Goal: Task Accomplishment & Management: Use online tool/utility

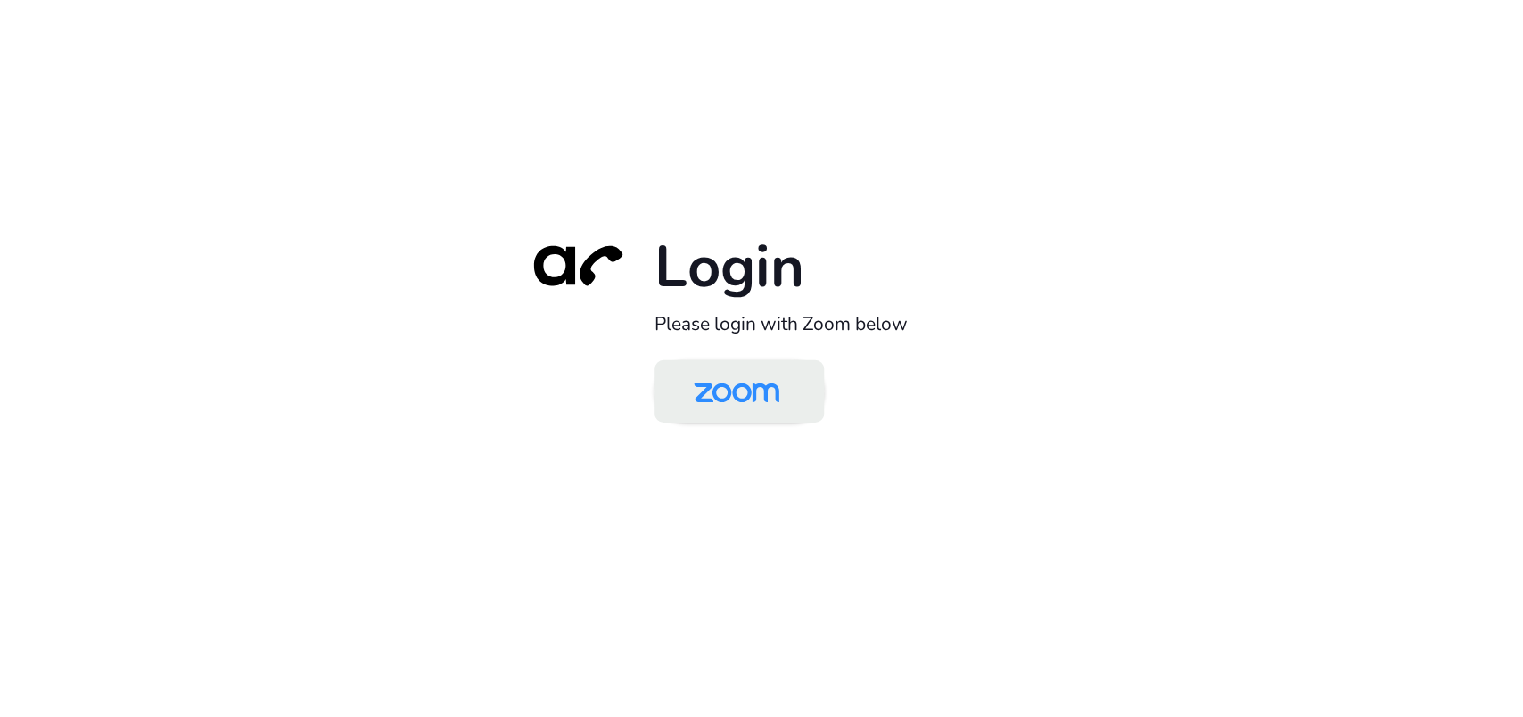
click at [753, 429] on div "Login Please login with Zoom below" at bounding box center [761, 359] width 499 height 256
click at [753, 406] on img at bounding box center [736, 393] width 123 height 58
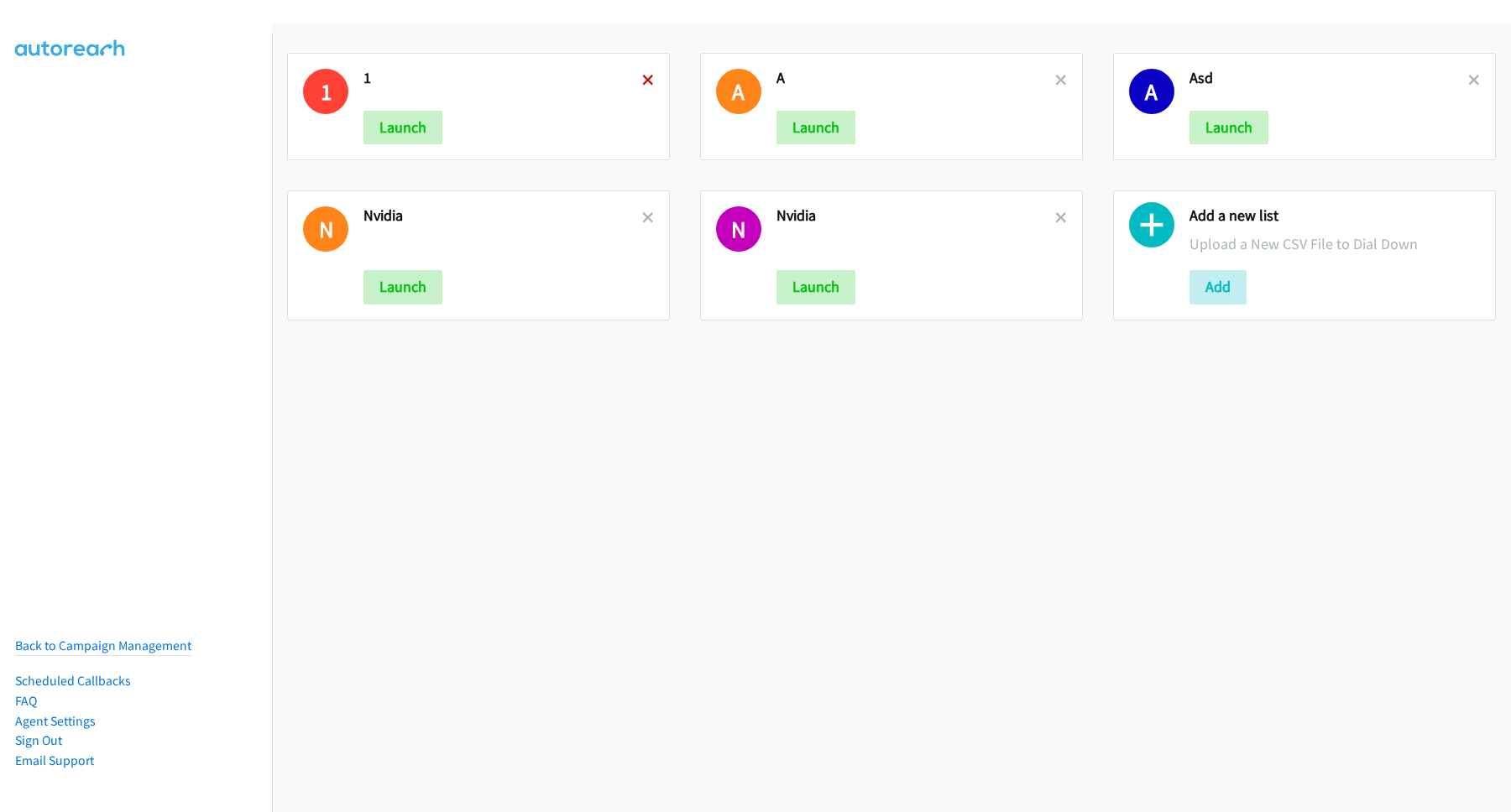
click at [646, 84] on icon at bounding box center [648, 81] width 11 height 11
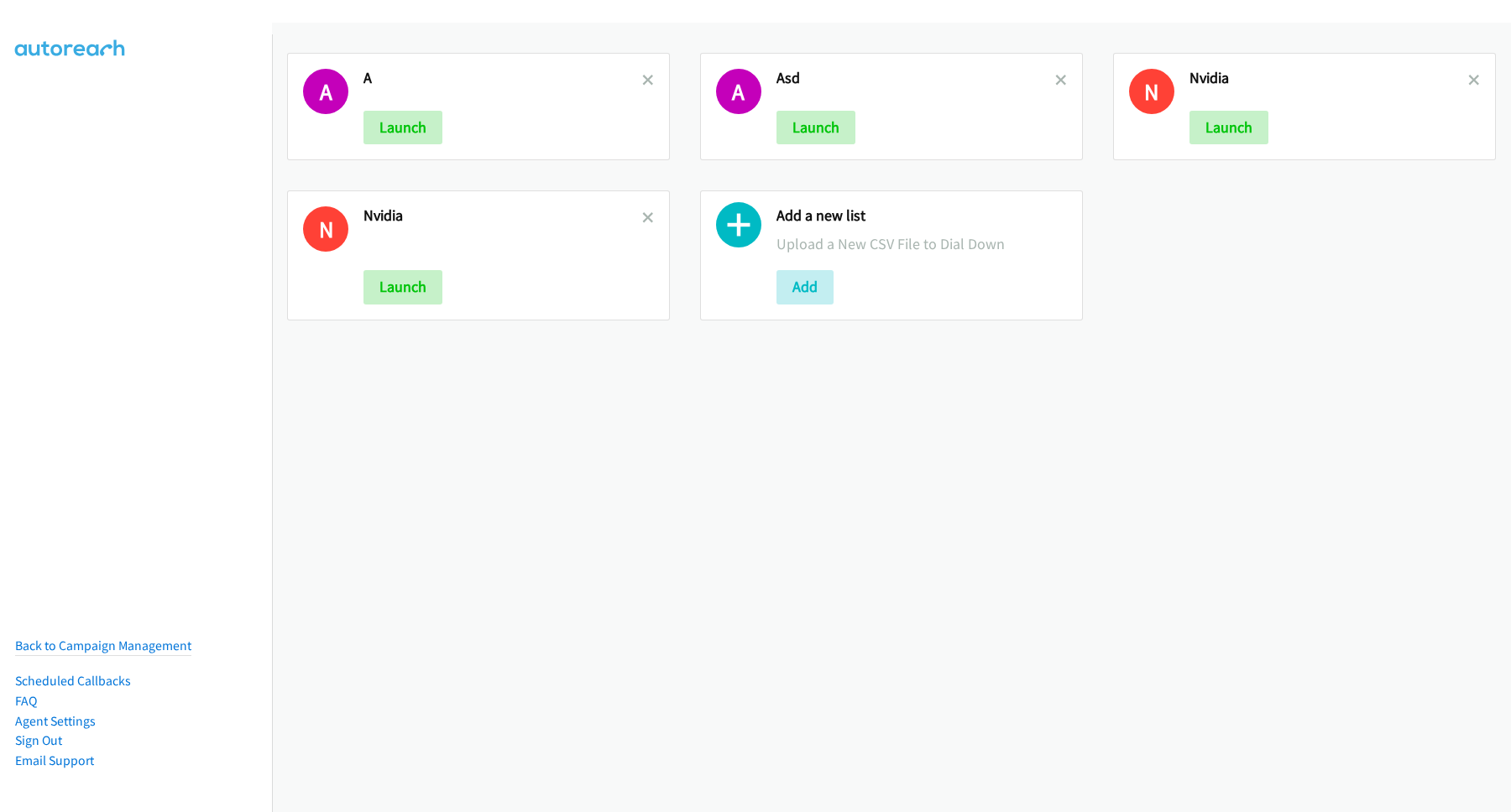
click at [645, 84] on icon at bounding box center [648, 81] width 11 height 11
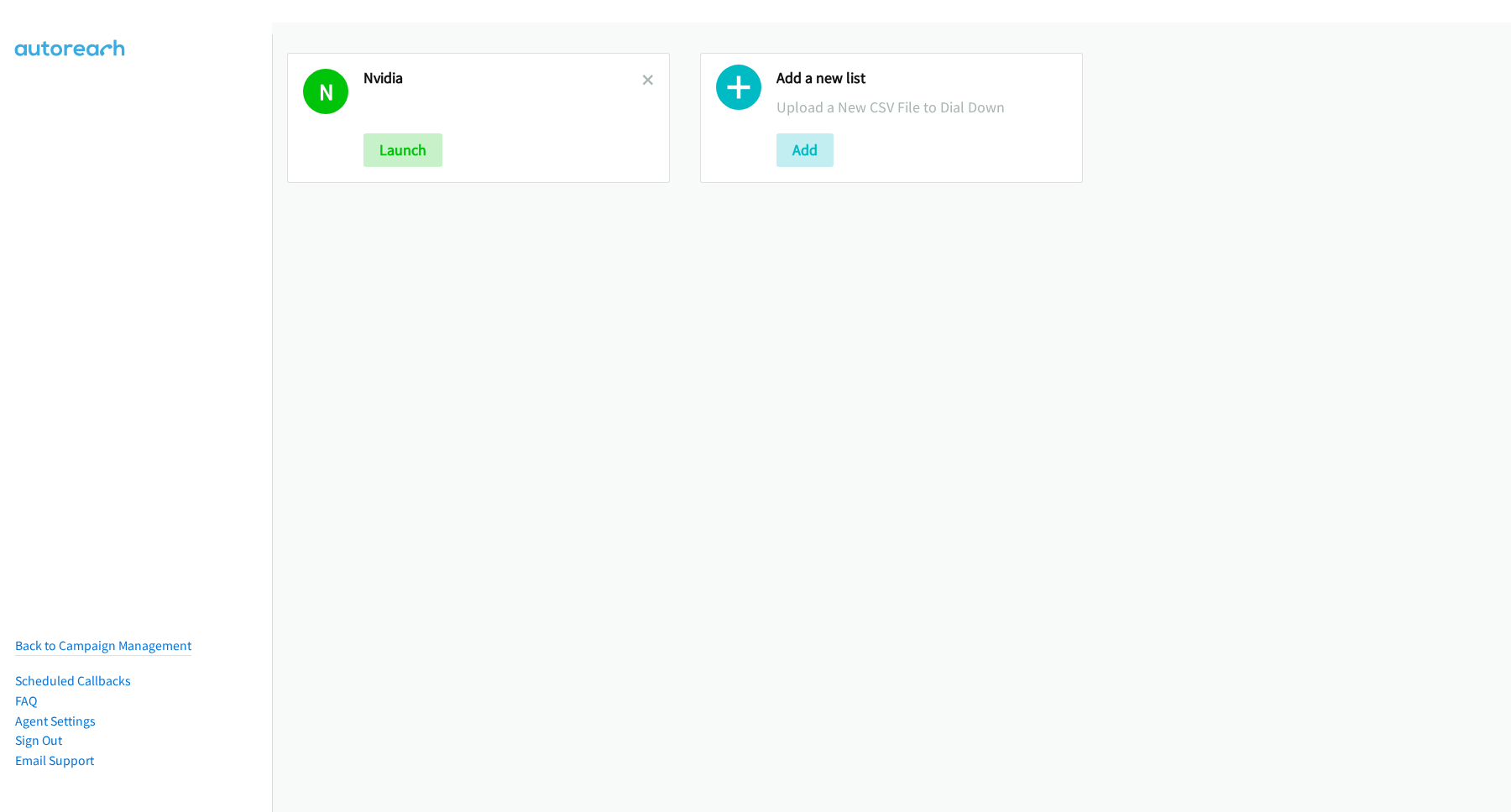
click at [645, 84] on icon at bounding box center [648, 81] width 11 height 11
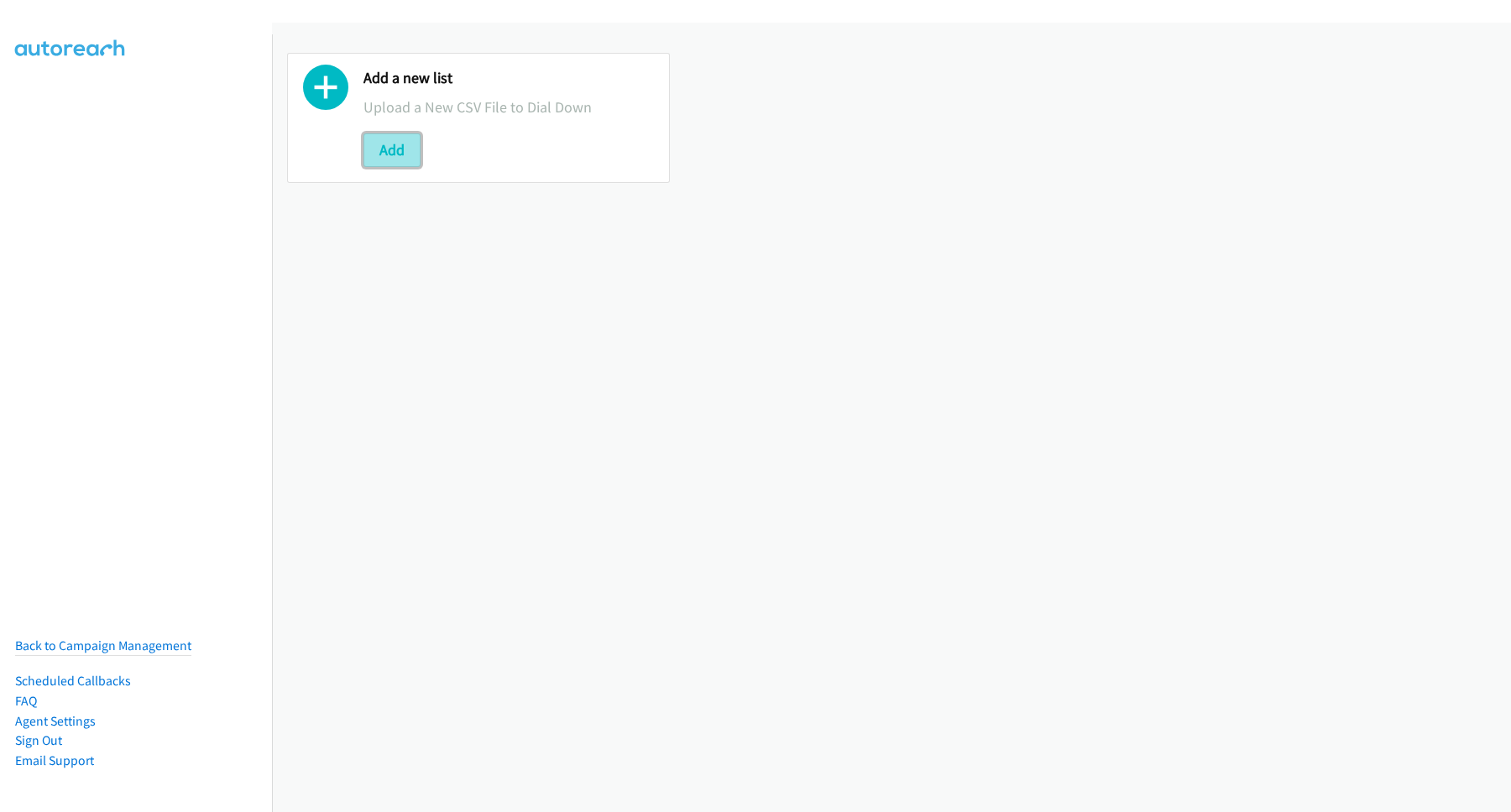
click at [380, 158] on button "Add" at bounding box center [392, 151] width 57 height 34
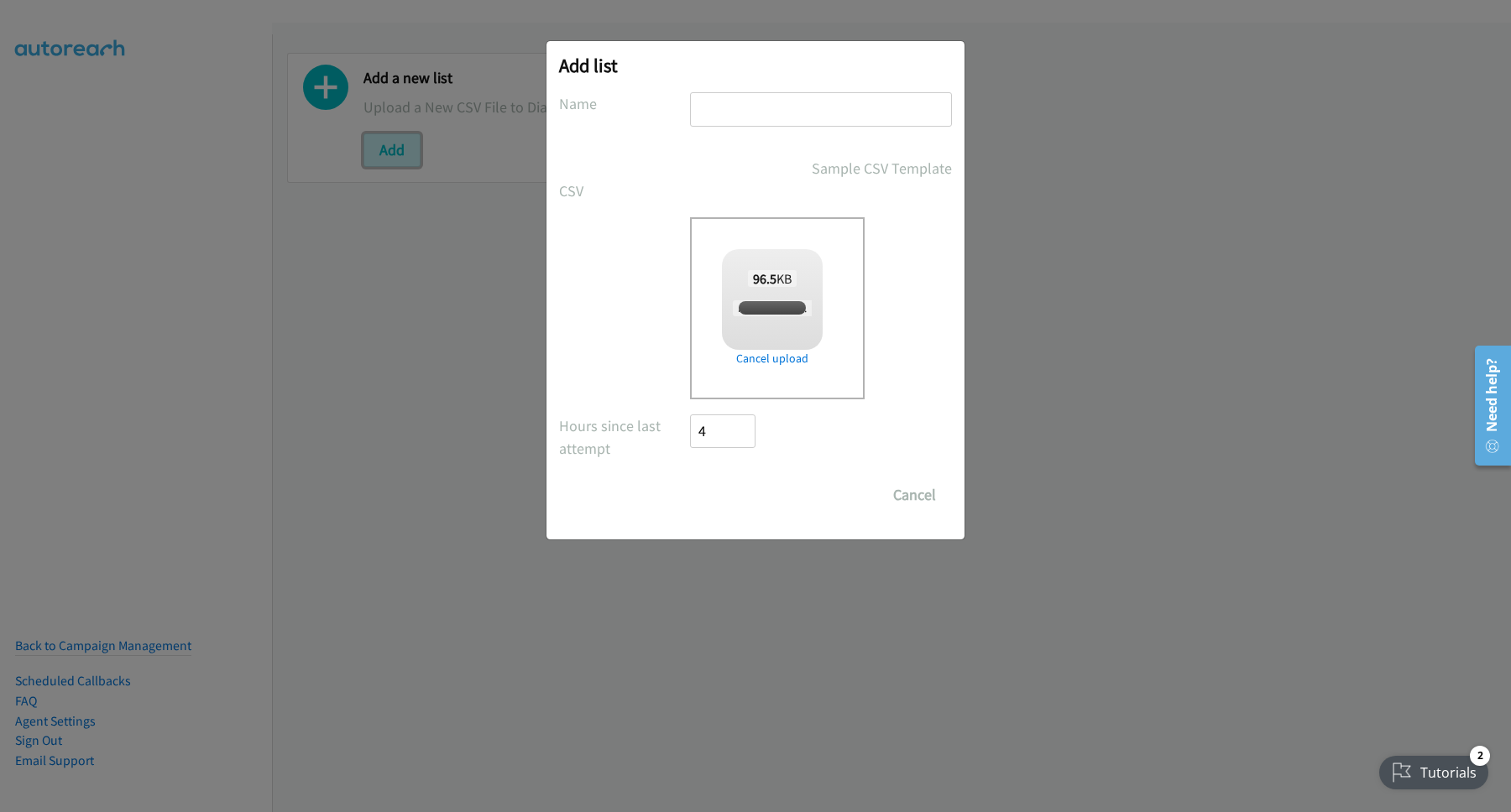
checkbox input "true"
click at [1312, 322] on div "Add list No phone fields were returned for that Report or List View Please uplo…" at bounding box center [755, 413] width 1511 height 797
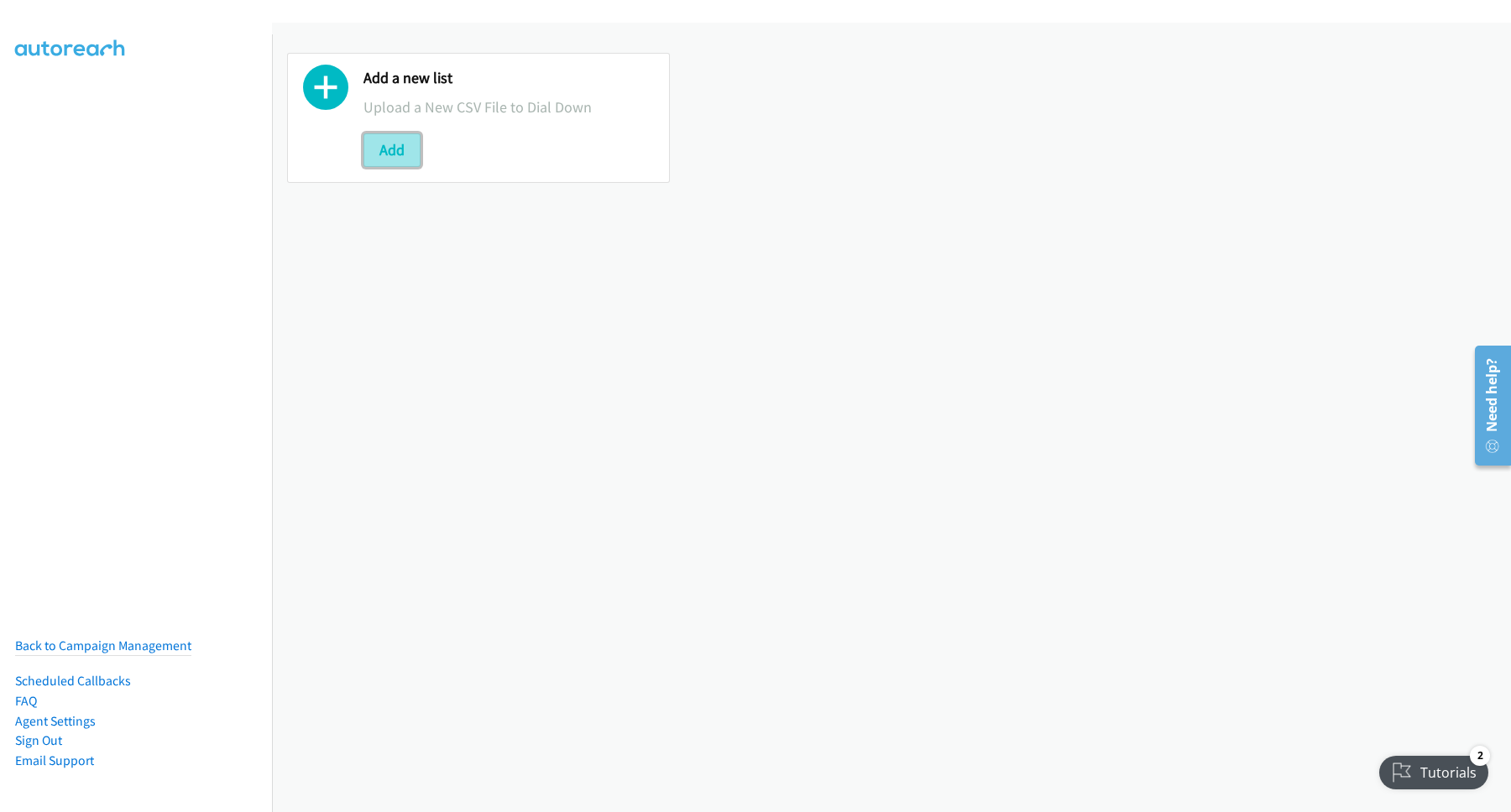
click at [404, 151] on button "Add" at bounding box center [392, 151] width 57 height 34
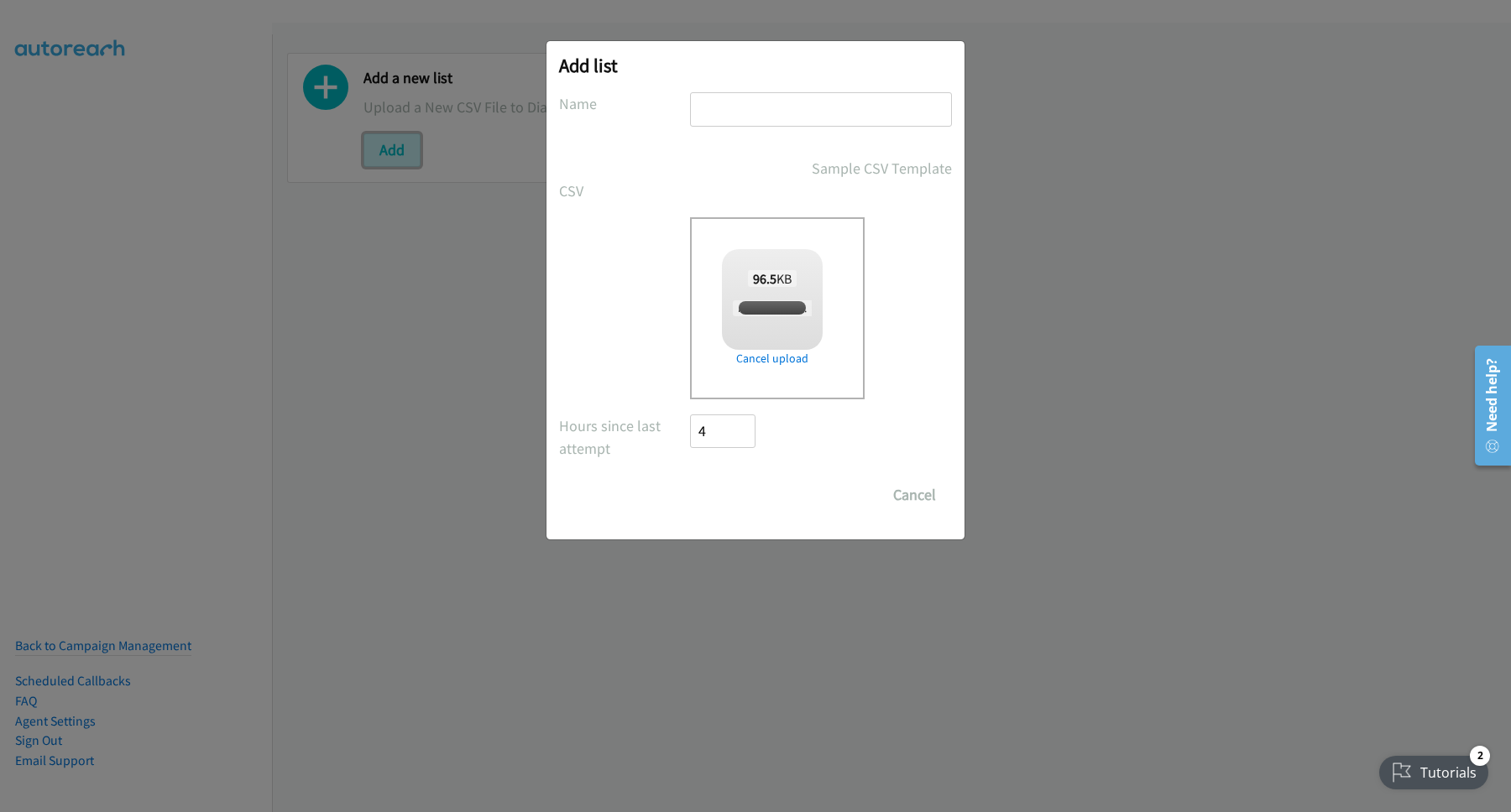
checkbox input "true"
click at [848, 110] on input "text" at bounding box center [821, 109] width 262 height 35
type input "Nice"
click at [690, 478] on input "Save List" at bounding box center [734, 495] width 88 height 34
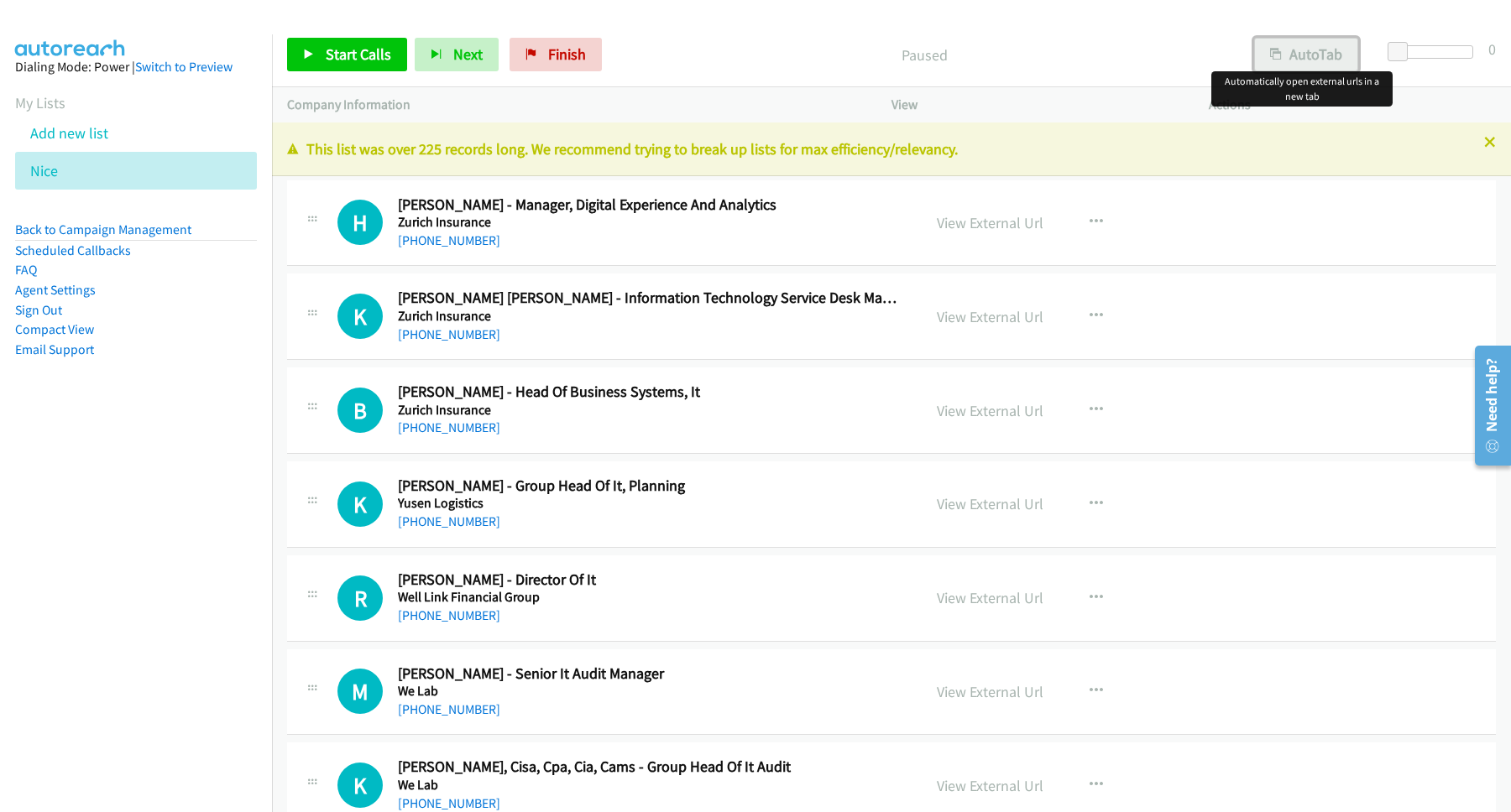
click at [1325, 64] on button "AutoTab" at bounding box center [1306, 55] width 104 height 34
click at [369, 46] on span "Start Calls" at bounding box center [359, 54] width 66 height 20
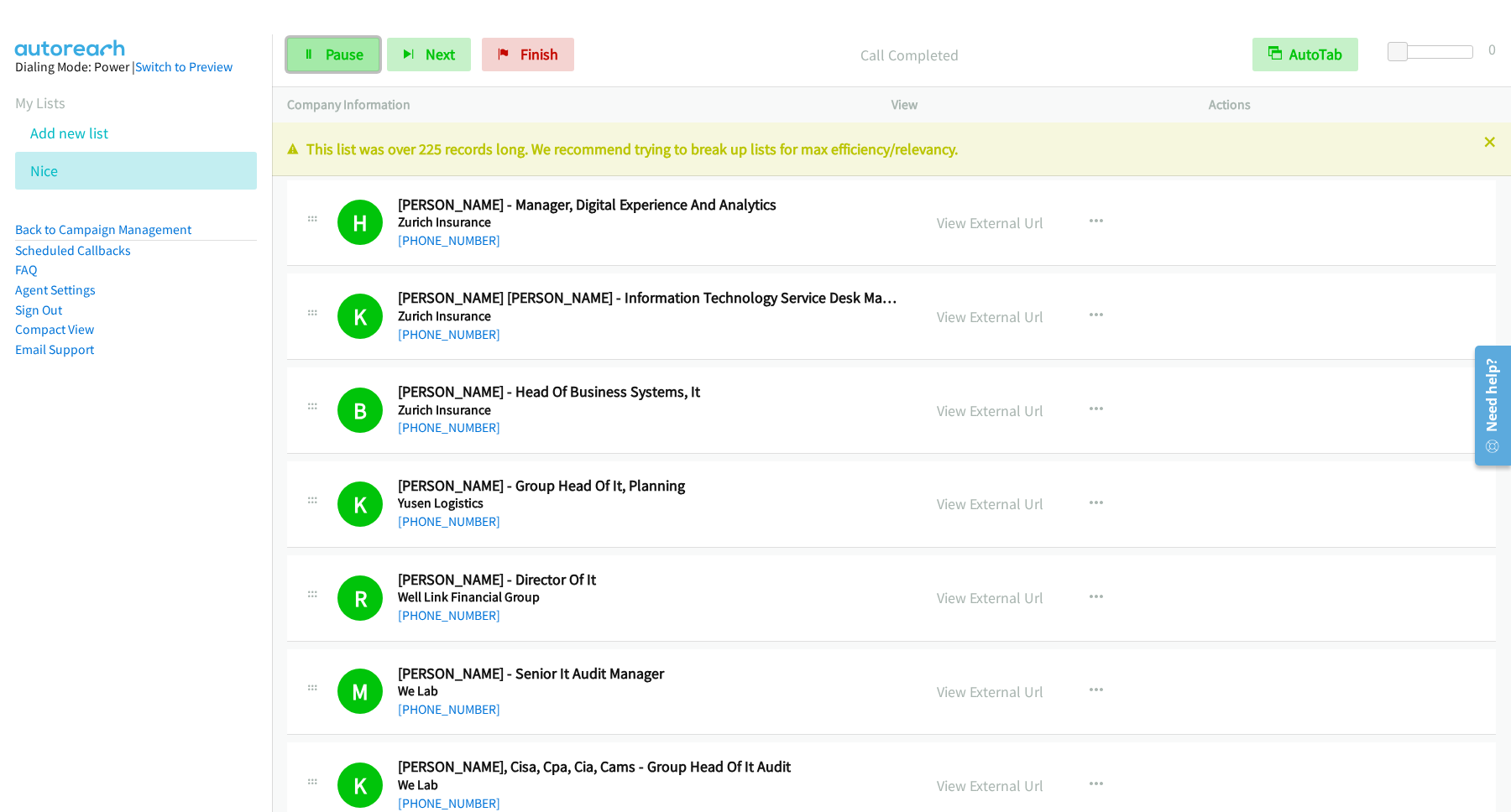
click at [339, 55] on span "Pause" at bounding box center [345, 54] width 38 height 20
click at [330, 50] on span "Start Calls" at bounding box center [359, 54] width 66 height 20
click at [348, 49] on span "Pause" at bounding box center [345, 54] width 38 height 20
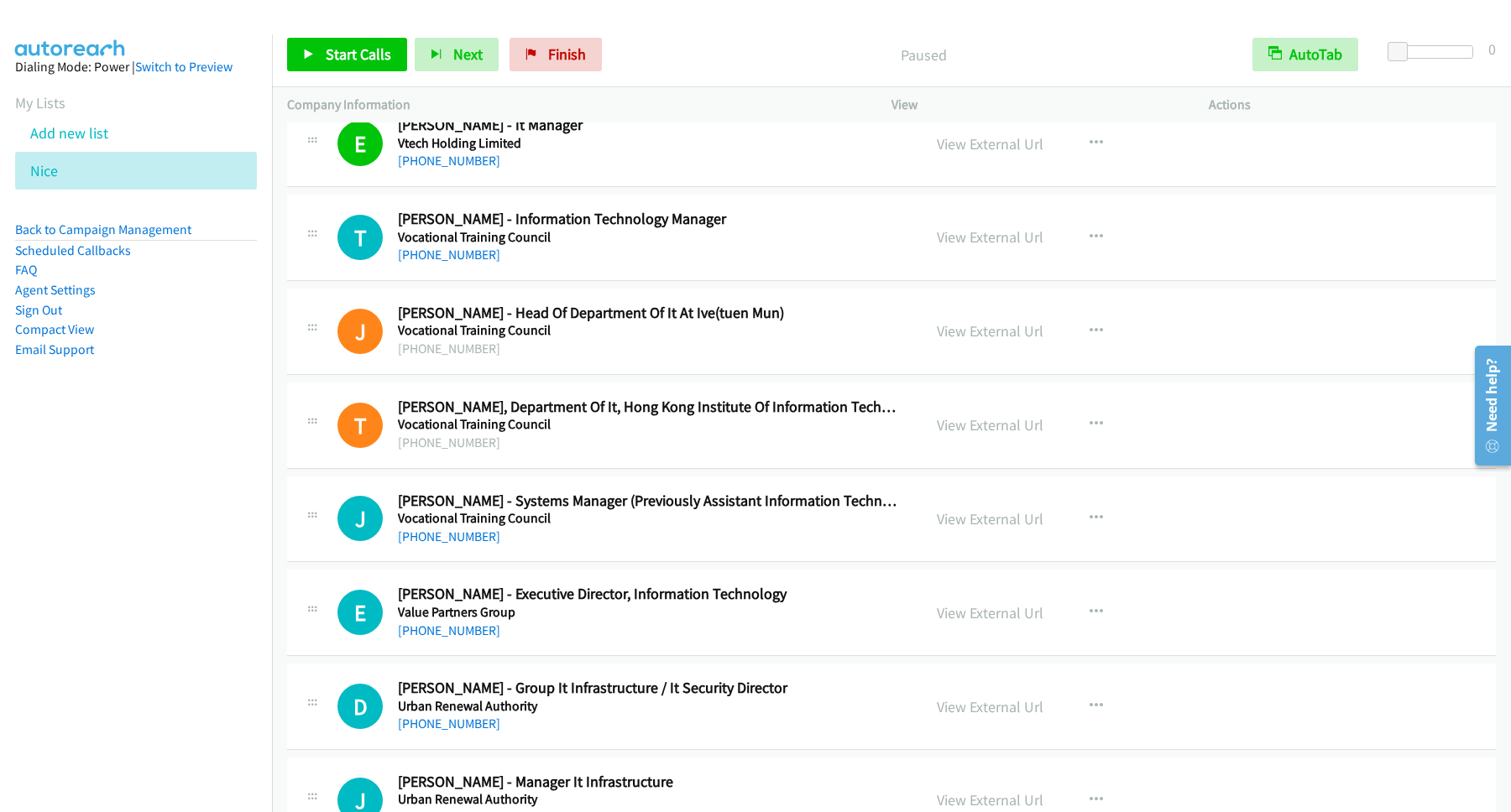
scroll to position [1132, 0]
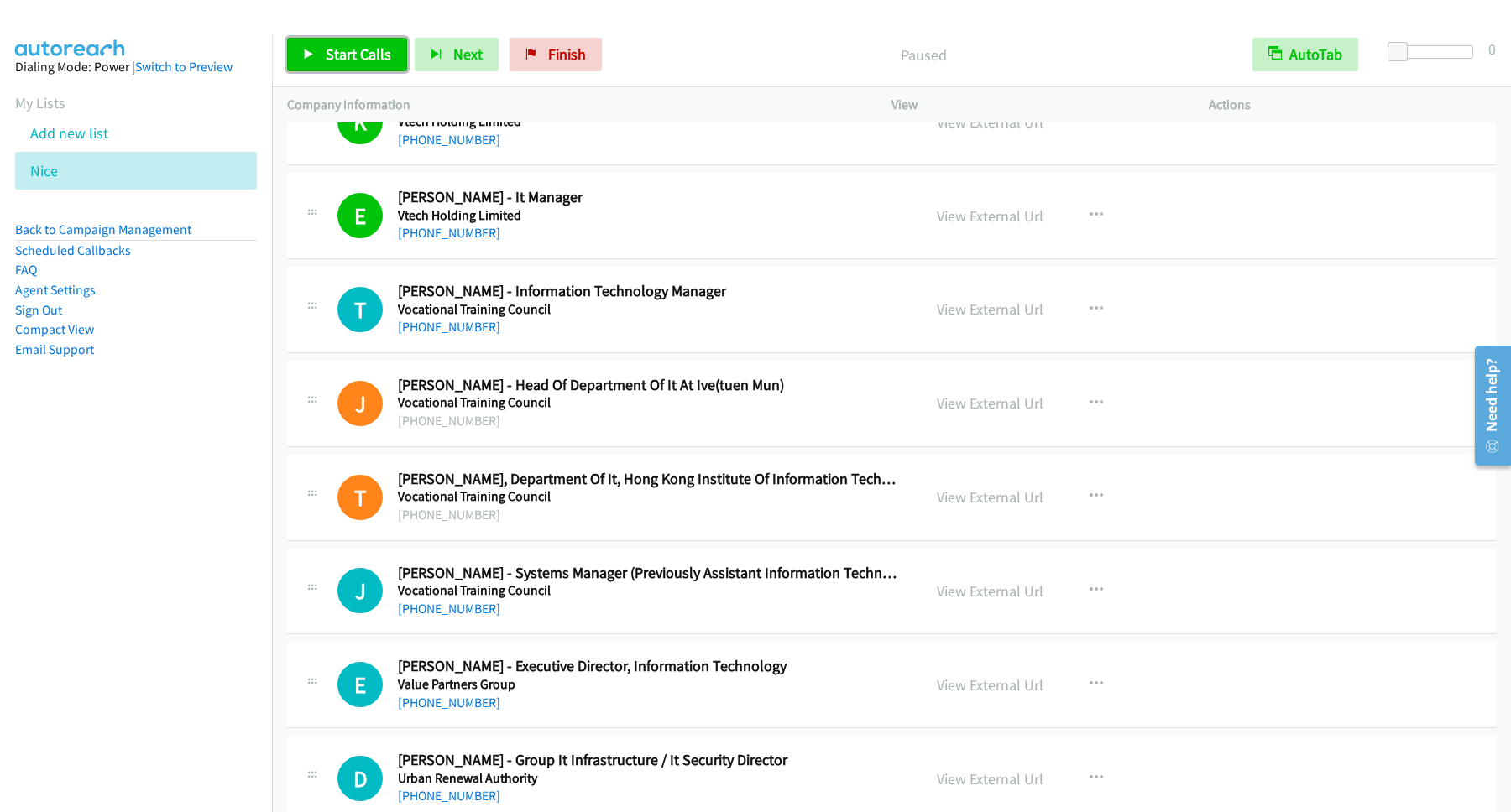
click at [374, 58] on span "Start Calls" at bounding box center [359, 54] width 66 height 20
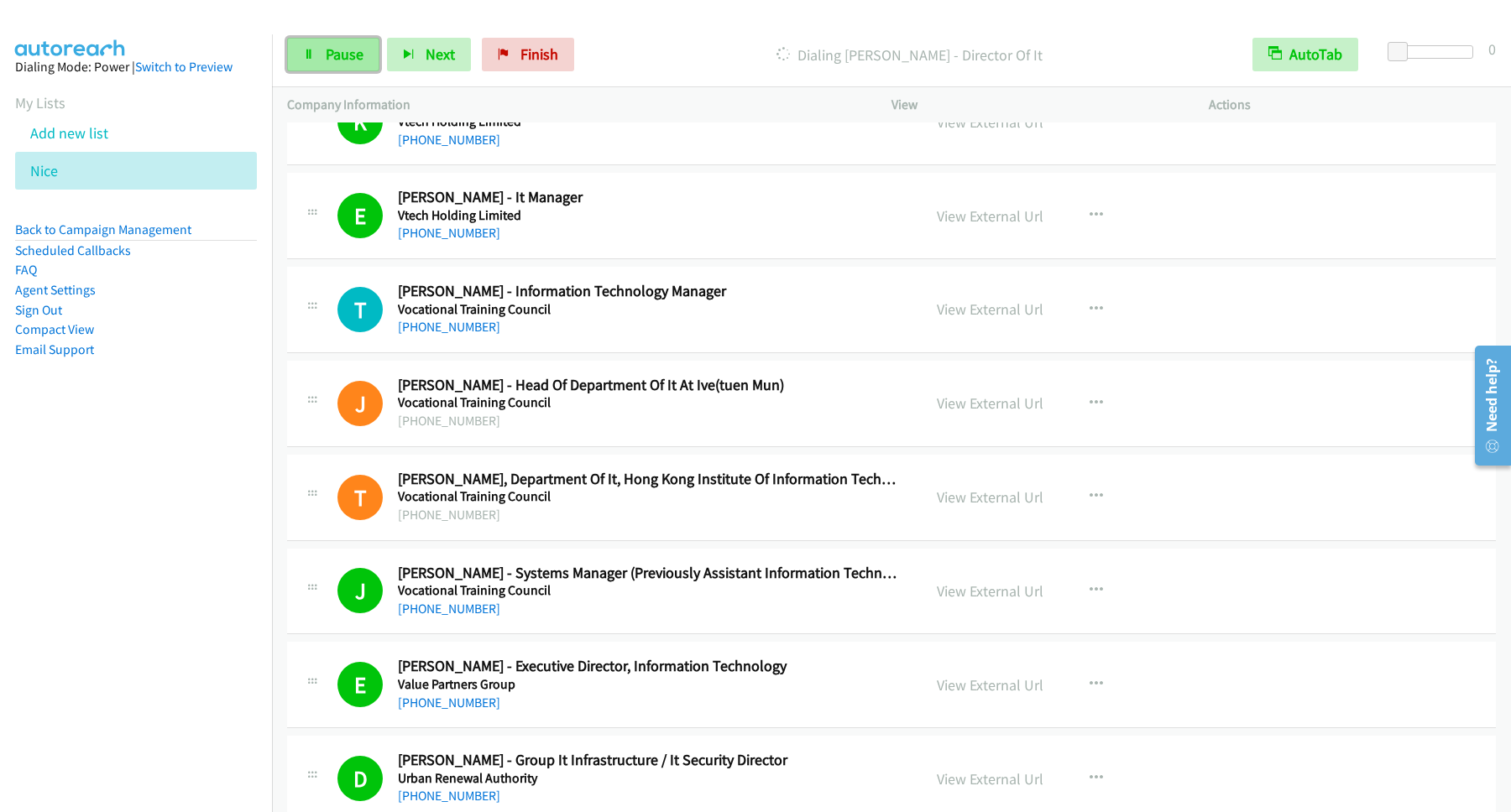
click at [330, 50] on span "Pause" at bounding box center [345, 54] width 38 height 20
click at [374, 62] on span "Start Calls" at bounding box center [359, 54] width 66 height 20
click at [343, 58] on span "Pause" at bounding box center [345, 54] width 38 height 20
click at [385, 62] on span "Start Calls" at bounding box center [359, 54] width 66 height 20
click at [358, 73] on div "Start Calls Pause Next Finish Dialing Teddy Ma - Technical Services & It Operat…" at bounding box center [892, 55] width 1239 height 65
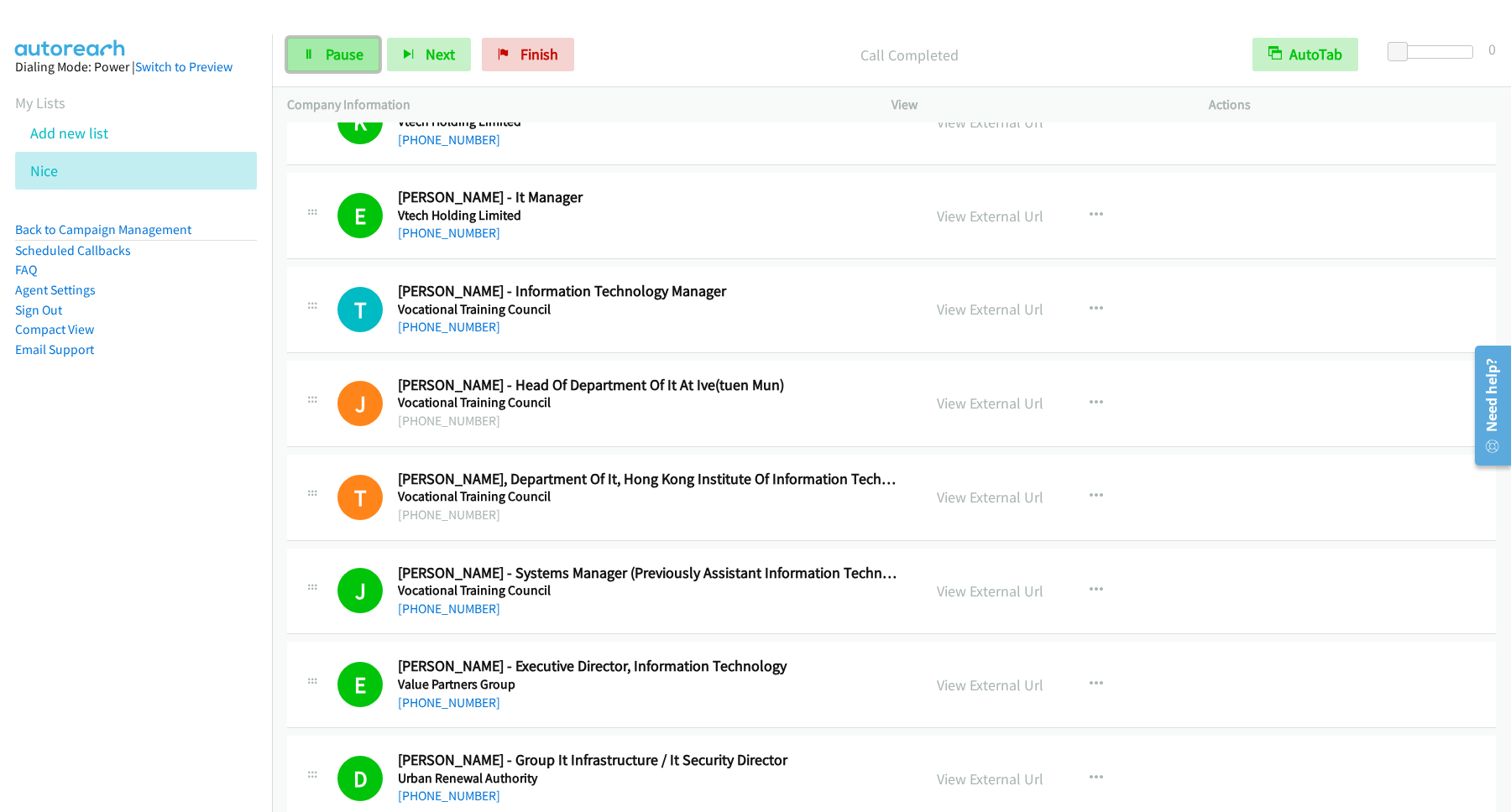
click at [358, 66] on link "Pause" at bounding box center [333, 55] width 92 height 34
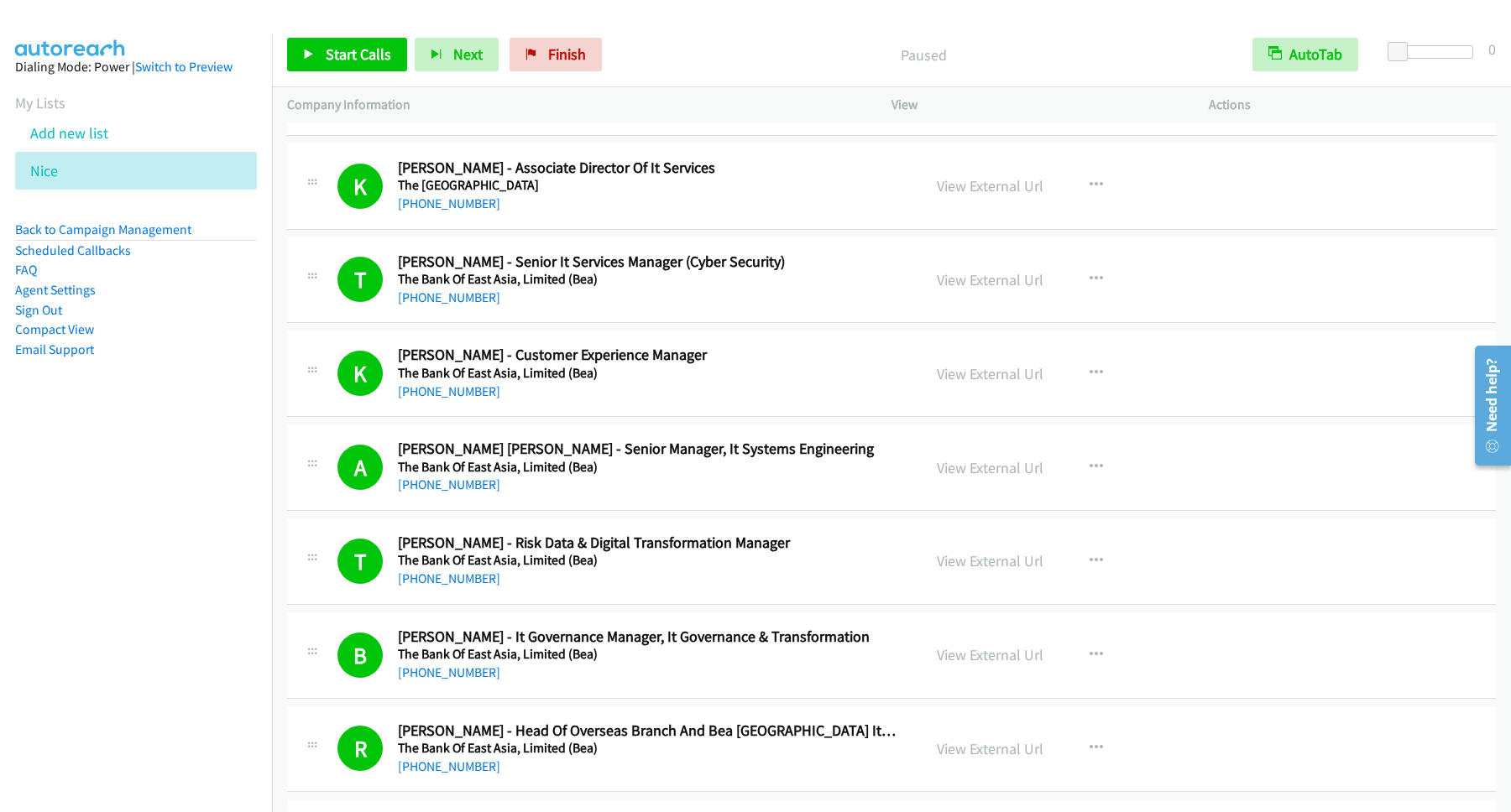
scroll to position [3850, 0]
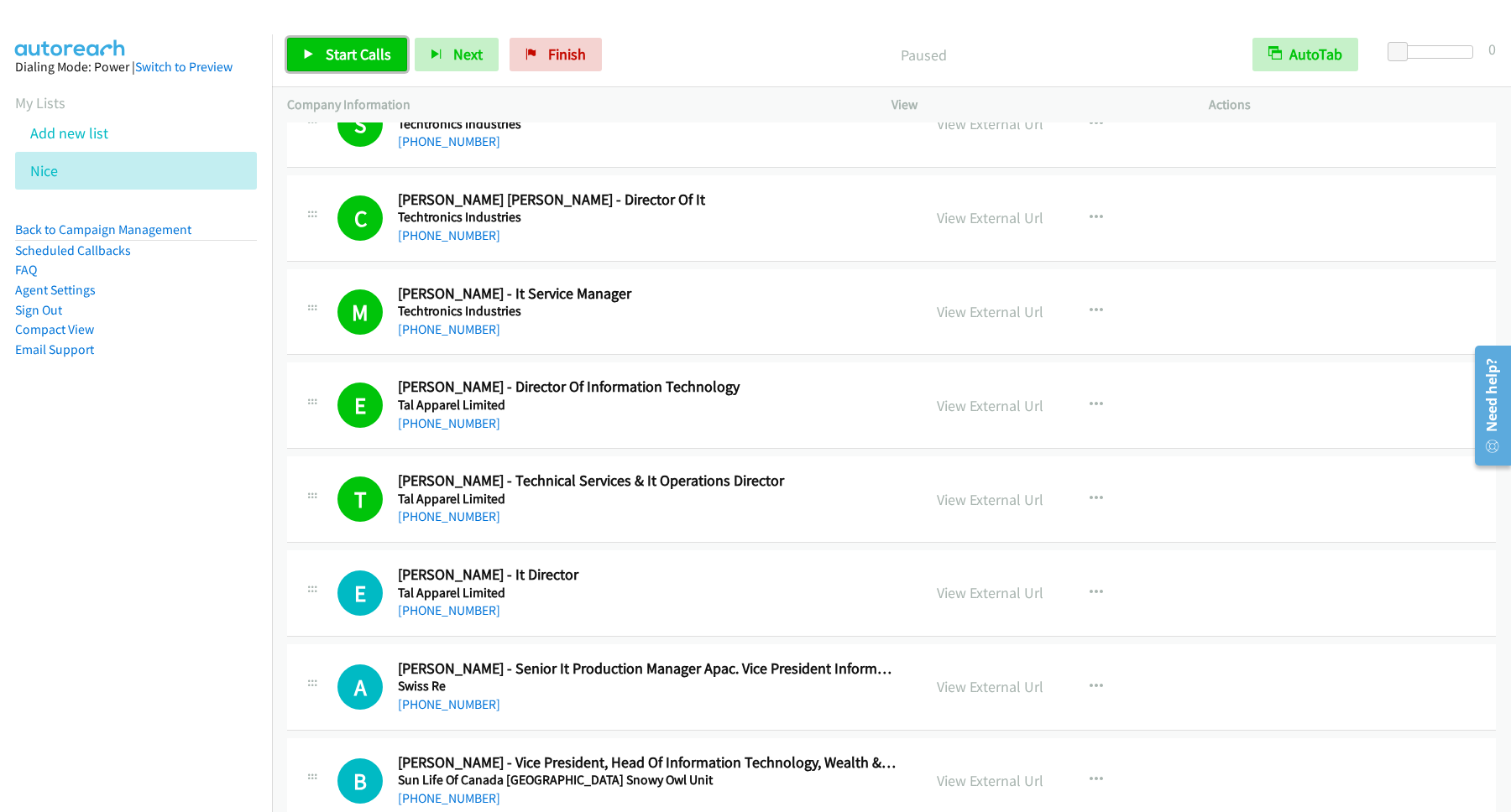
click at [357, 55] on span "Start Calls" at bounding box center [359, 54] width 66 height 20
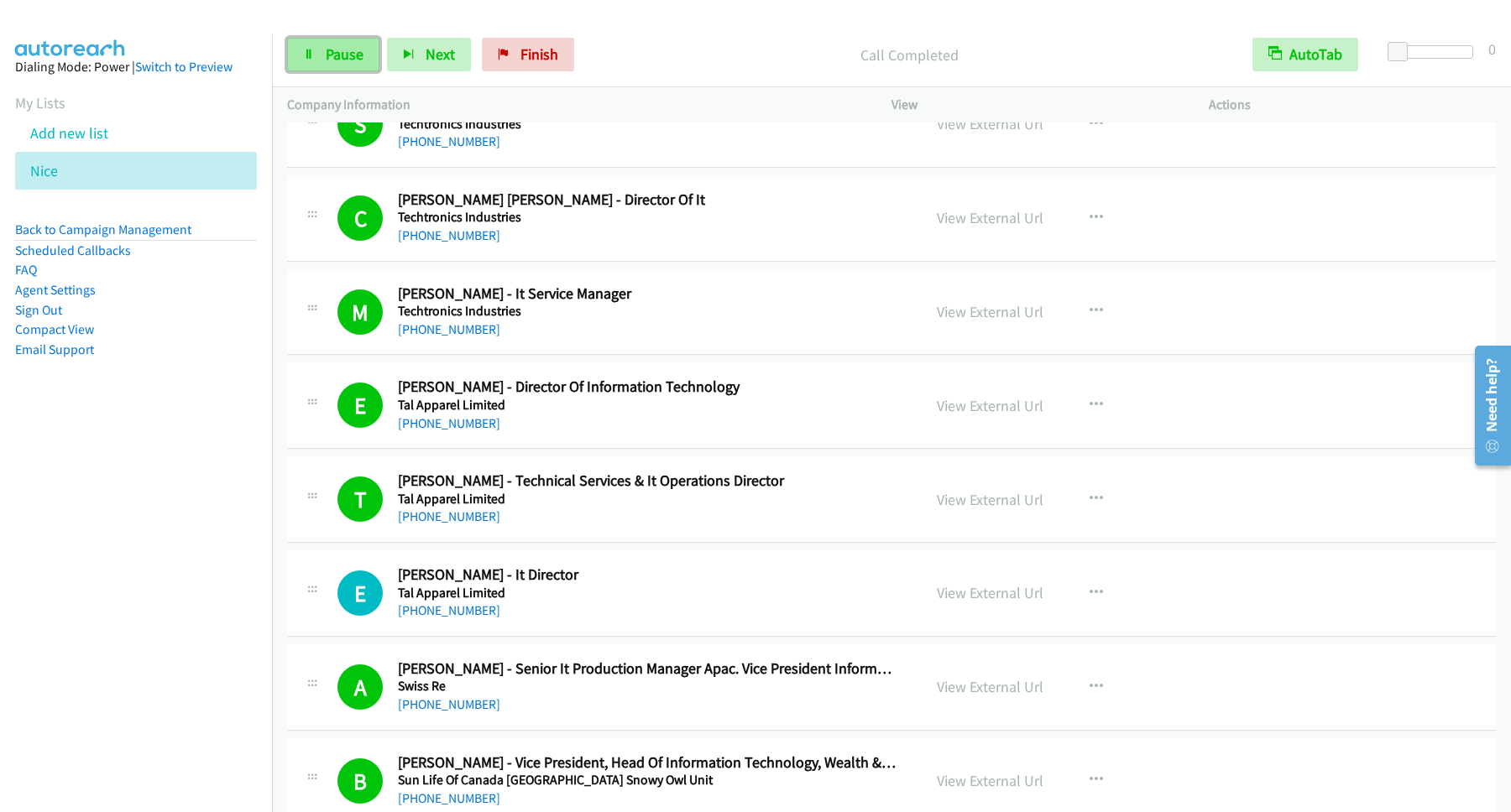
click at [327, 50] on span "Pause" at bounding box center [345, 54] width 38 height 20
click at [347, 49] on span "Start Calls" at bounding box center [359, 54] width 66 height 20
click at [353, 57] on span "Pause" at bounding box center [345, 54] width 38 height 20
click at [355, 53] on span "Start Calls" at bounding box center [359, 54] width 66 height 20
click at [352, 47] on span "Pause" at bounding box center [345, 54] width 38 height 20
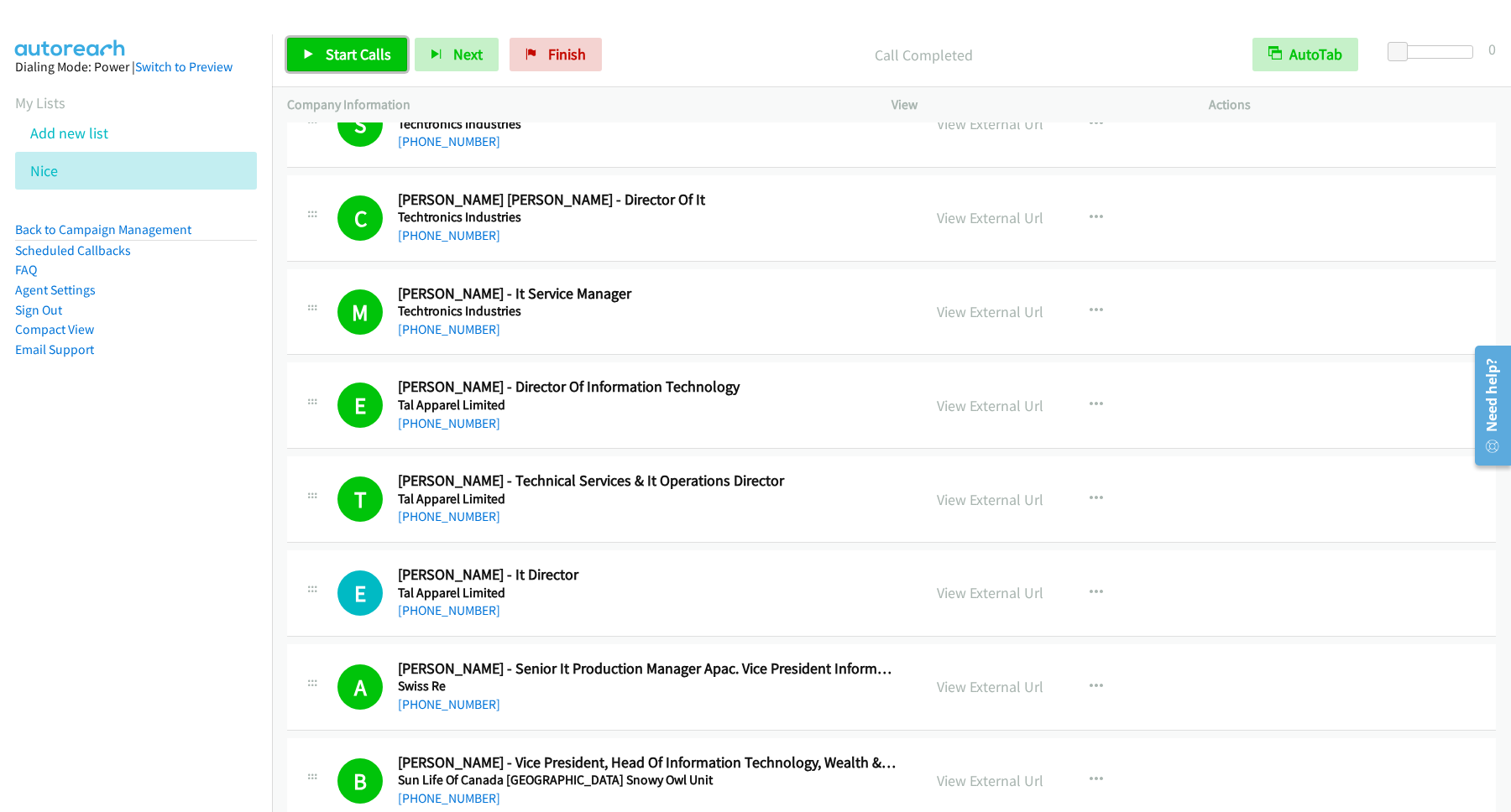
click at [373, 57] on span "Start Calls" at bounding box center [359, 54] width 66 height 20
click at [331, 59] on span "Pause" at bounding box center [345, 54] width 38 height 20
click at [361, 55] on span "Start Calls" at bounding box center [359, 54] width 66 height 20
click at [339, 51] on span "Pause" at bounding box center [345, 54] width 38 height 20
click at [360, 47] on span "Start Calls" at bounding box center [359, 54] width 66 height 20
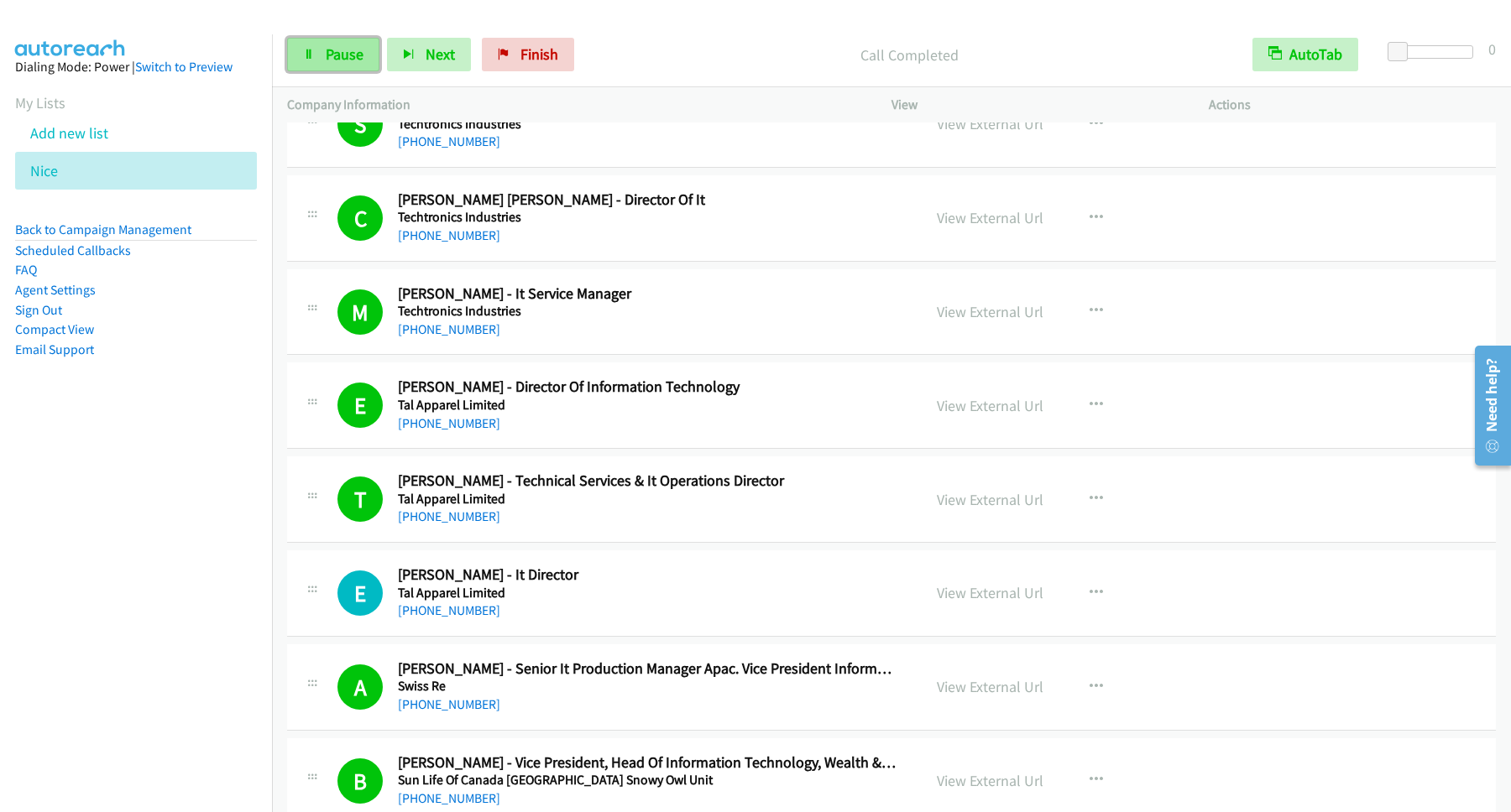
click at [375, 64] on link "Pause" at bounding box center [333, 55] width 92 height 34
click at [345, 50] on span "Start Calls" at bounding box center [359, 54] width 66 height 20
click at [351, 55] on span "Pause" at bounding box center [345, 54] width 38 height 20
click at [341, 44] on link "Start Calls" at bounding box center [346, 55] width 120 height 34
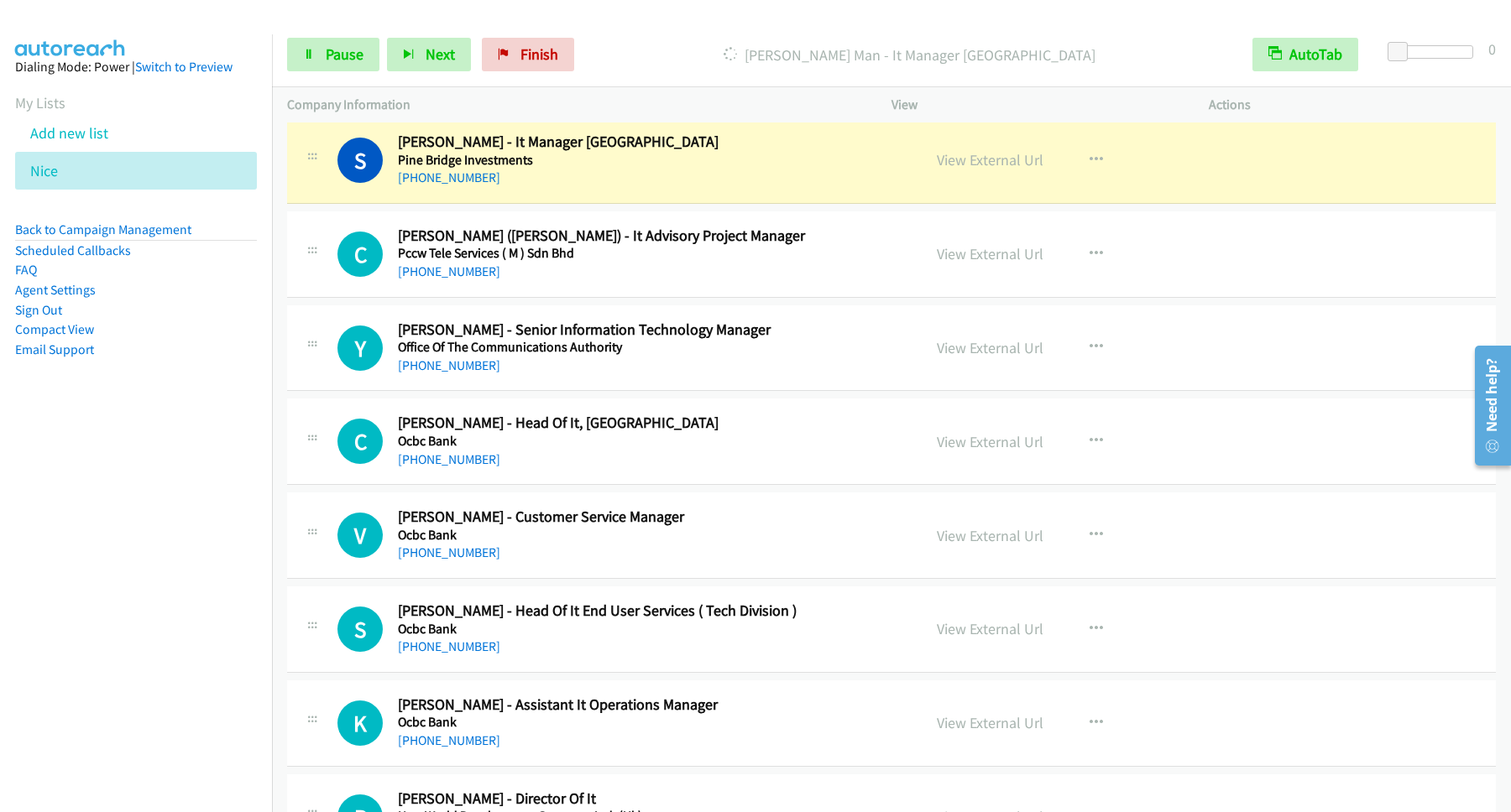
scroll to position [9737, 0]
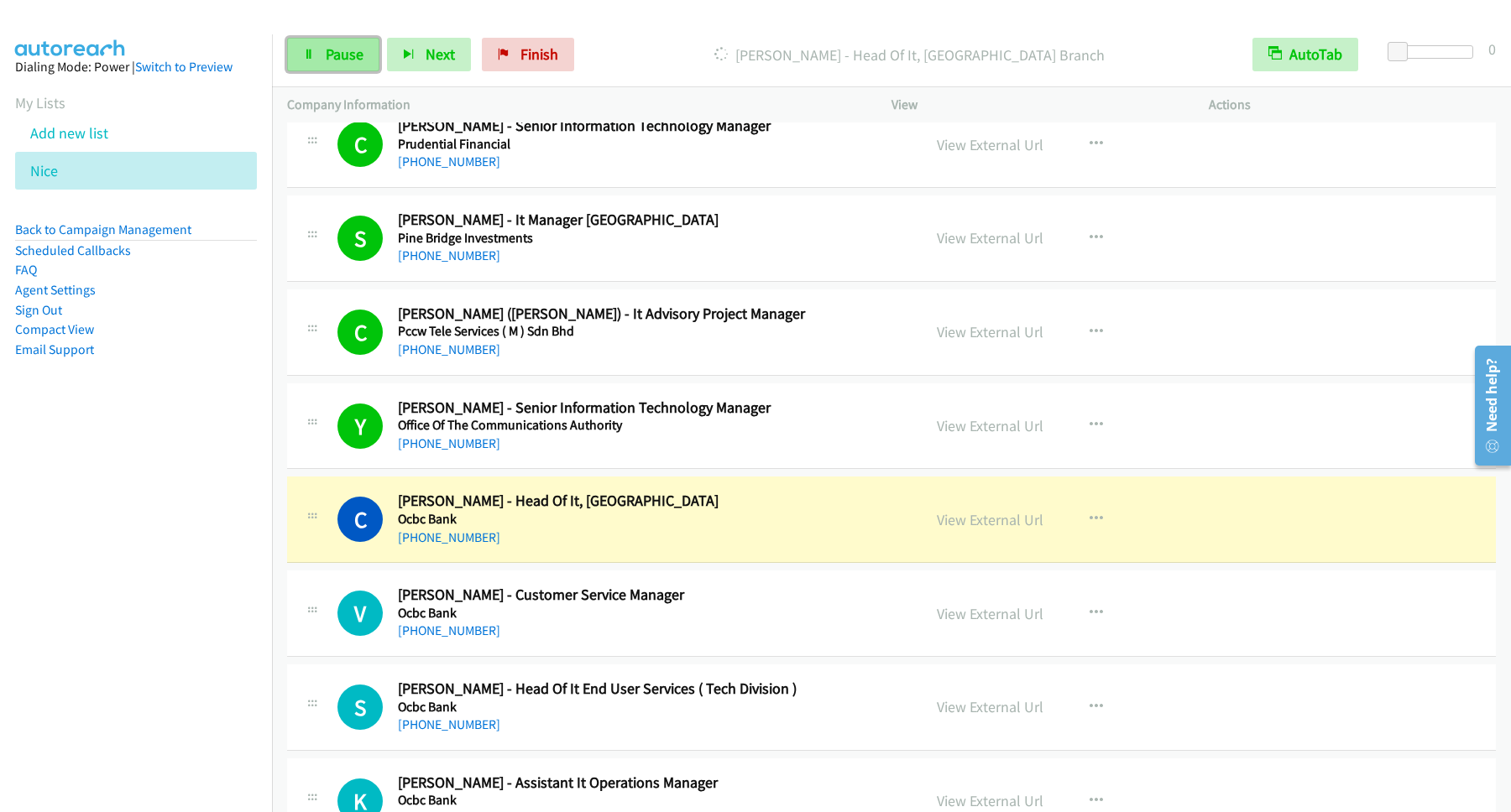
click at [328, 59] on span "Pause" at bounding box center [345, 54] width 38 height 20
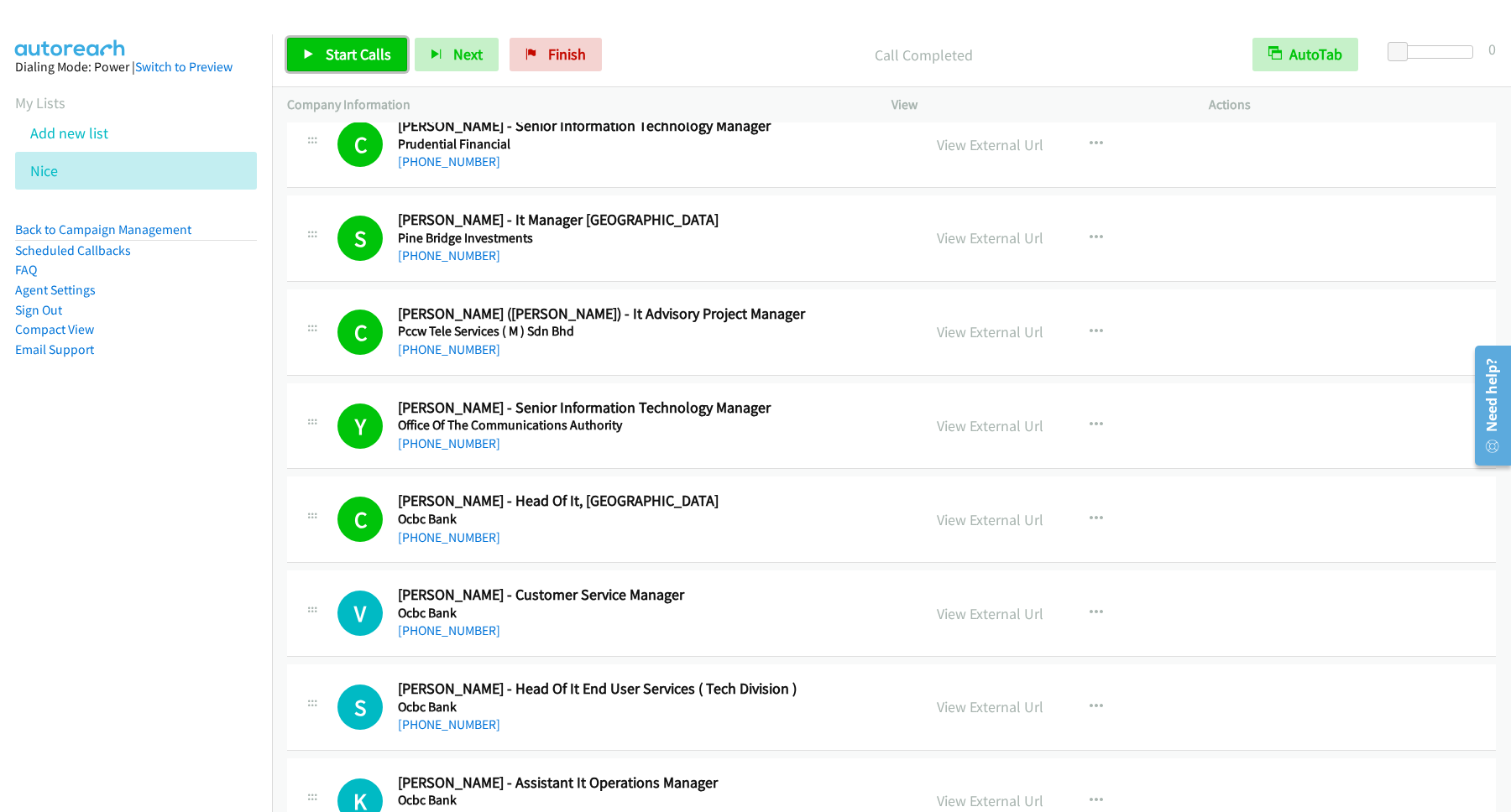
click at [360, 66] on link "Start Calls" at bounding box center [346, 55] width 120 height 34
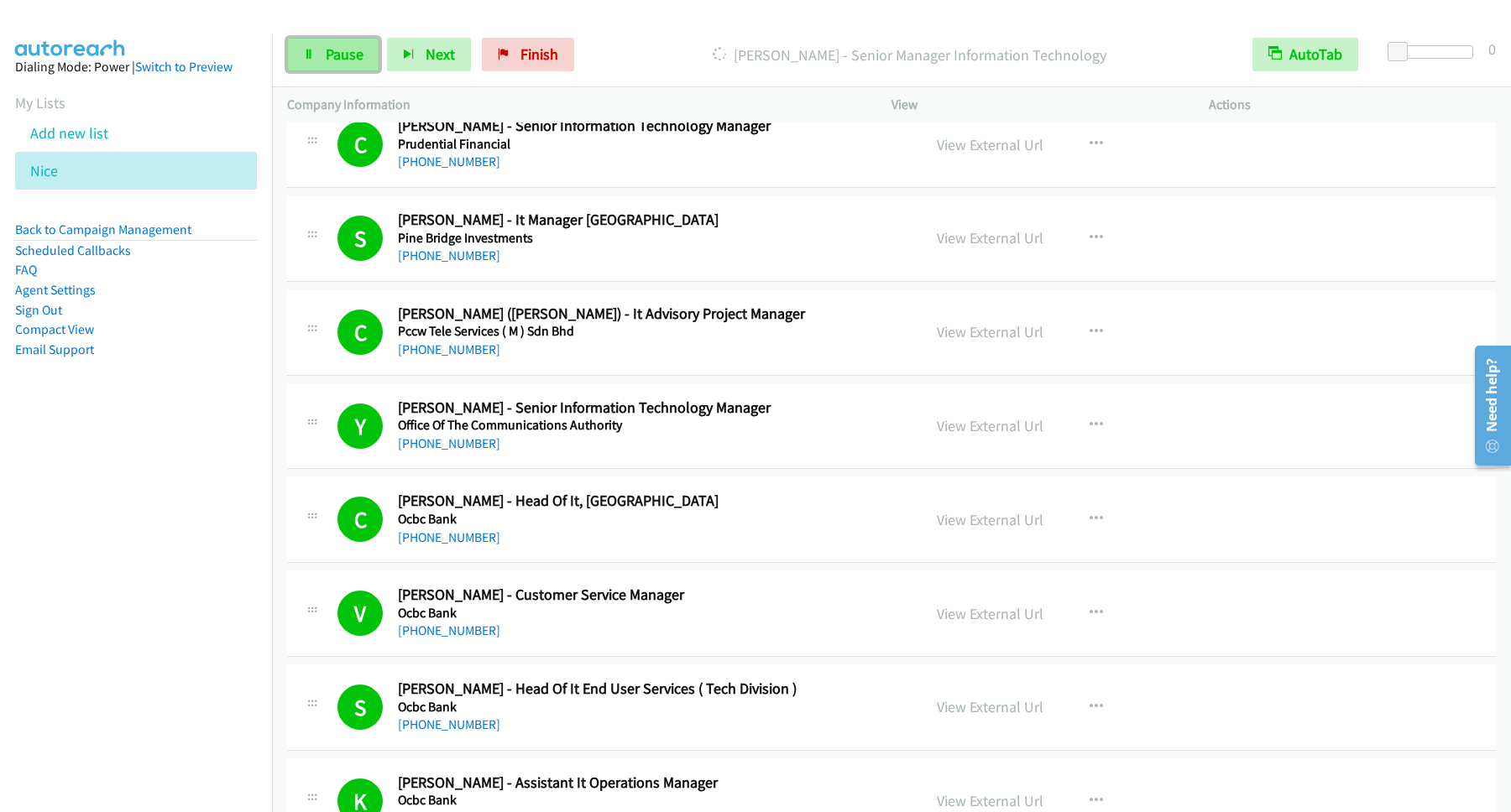
click at [330, 55] on span "Pause" at bounding box center [345, 54] width 38 height 20
click at [372, 66] on link "Start Calls" at bounding box center [346, 55] width 120 height 34
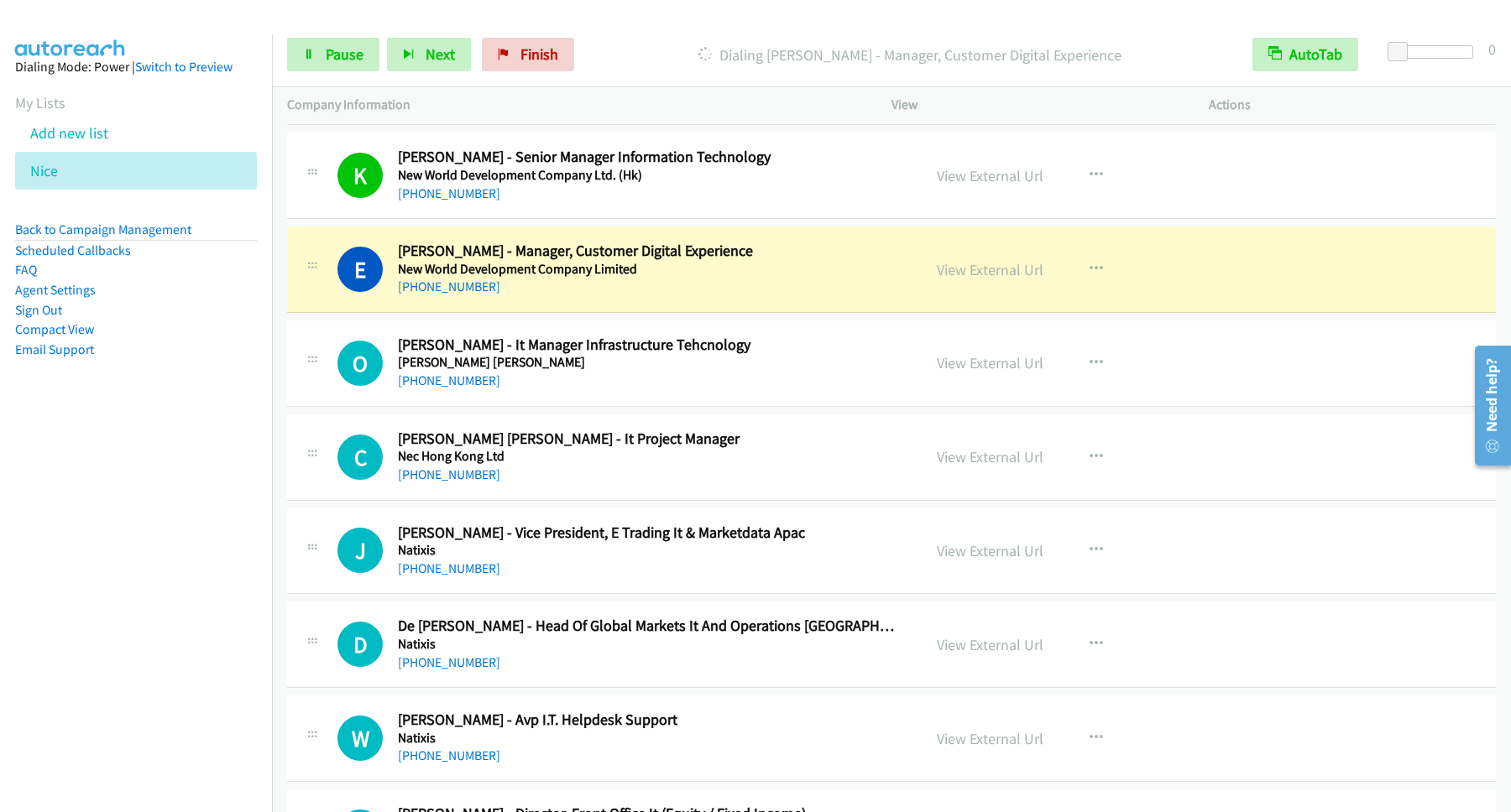
scroll to position [10644, 0]
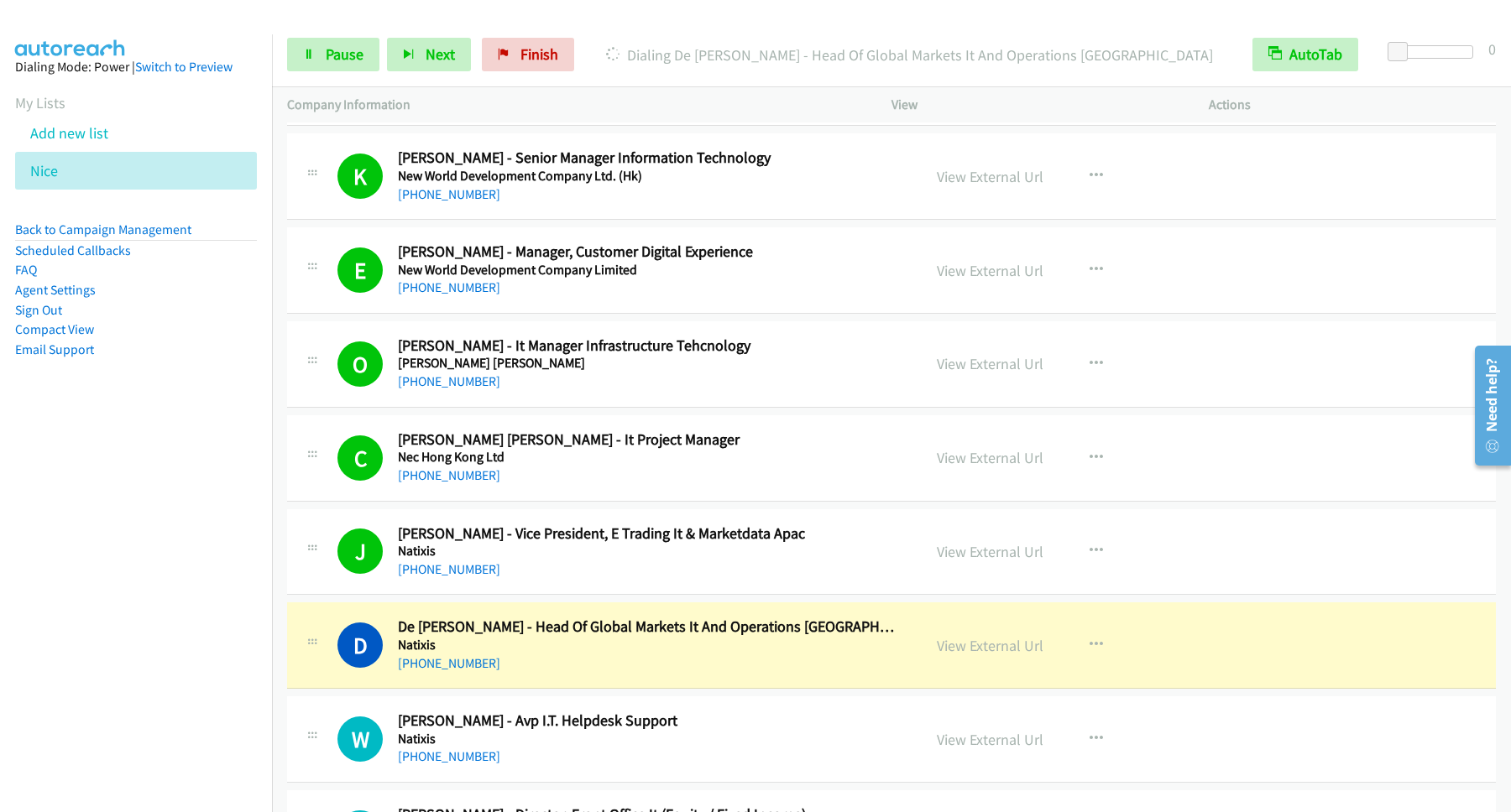
click at [175, 483] on nav "Dialing Mode: Power | Switch to Preview My Lists Add new list [GEOGRAPHIC_DATA]…" at bounding box center [137, 440] width 273 height 812
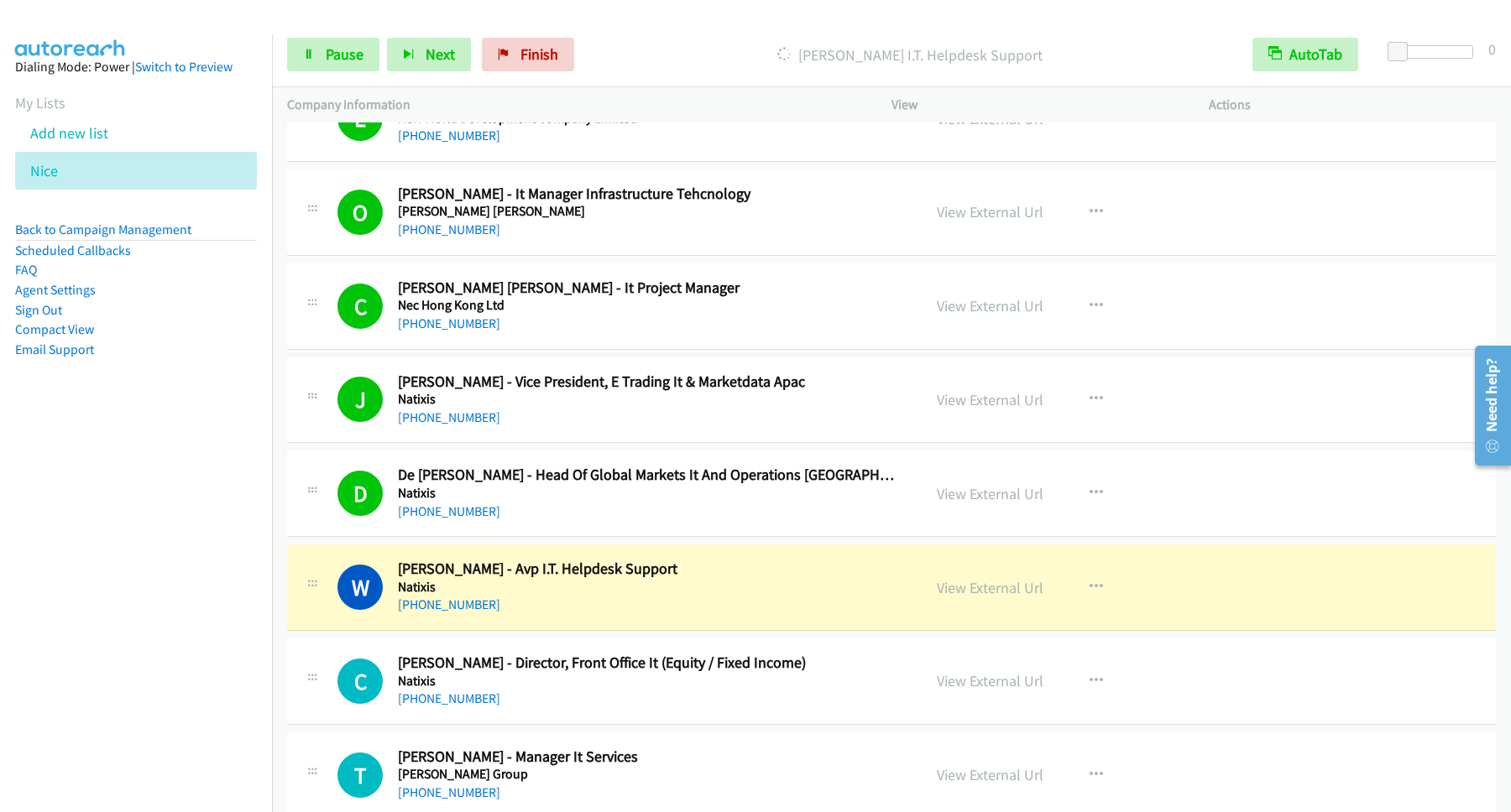
scroll to position [10870, 0]
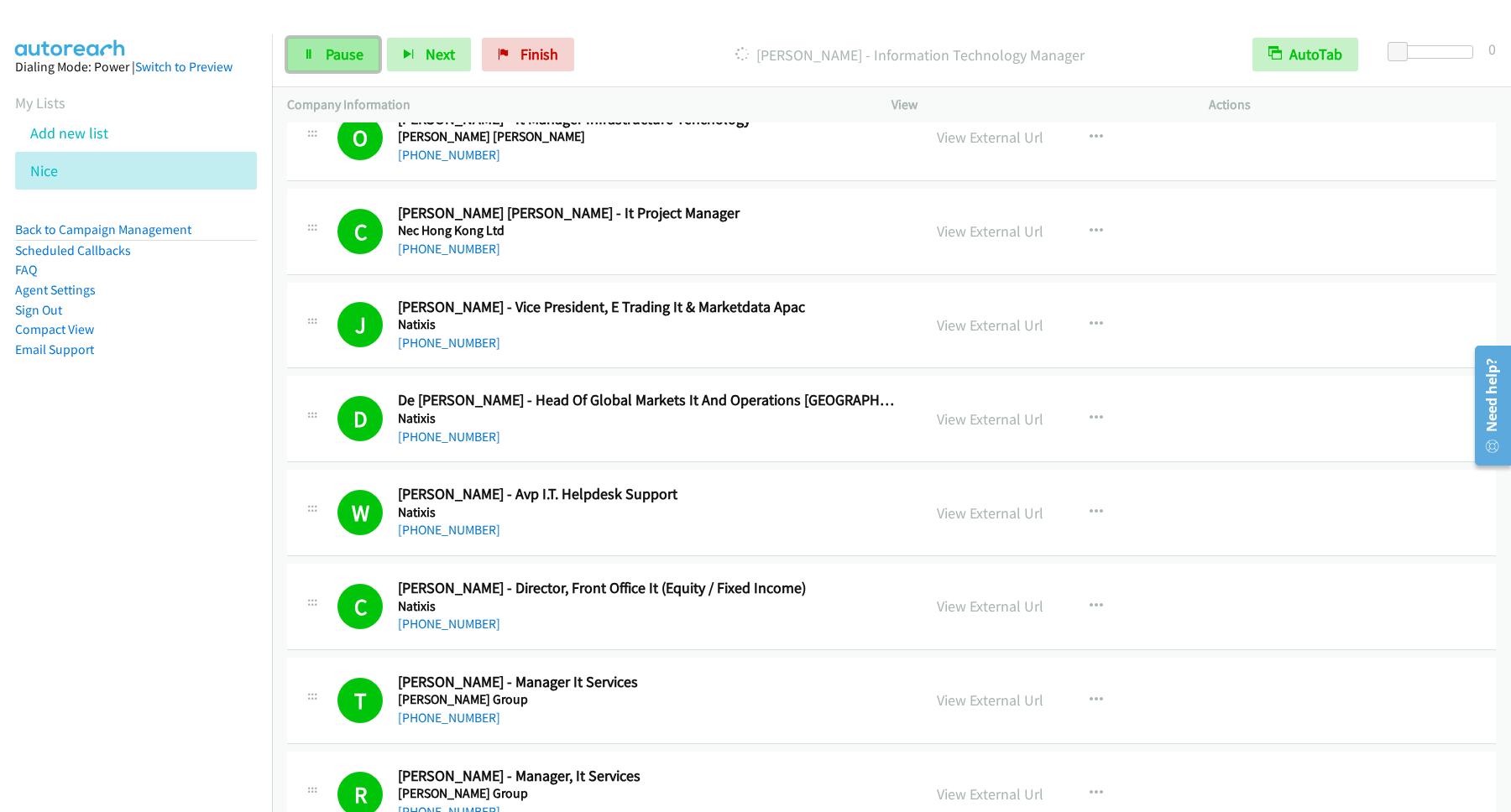
click at [336, 58] on span "Pause" at bounding box center [345, 54] width 38 height 20
click at [362, 64] on span "Start Calls" at bounding box center [359, 54] width 66 height 20
click at [343, 42] on link "Pause" at bounding box center [333, 55] width 92 height 34
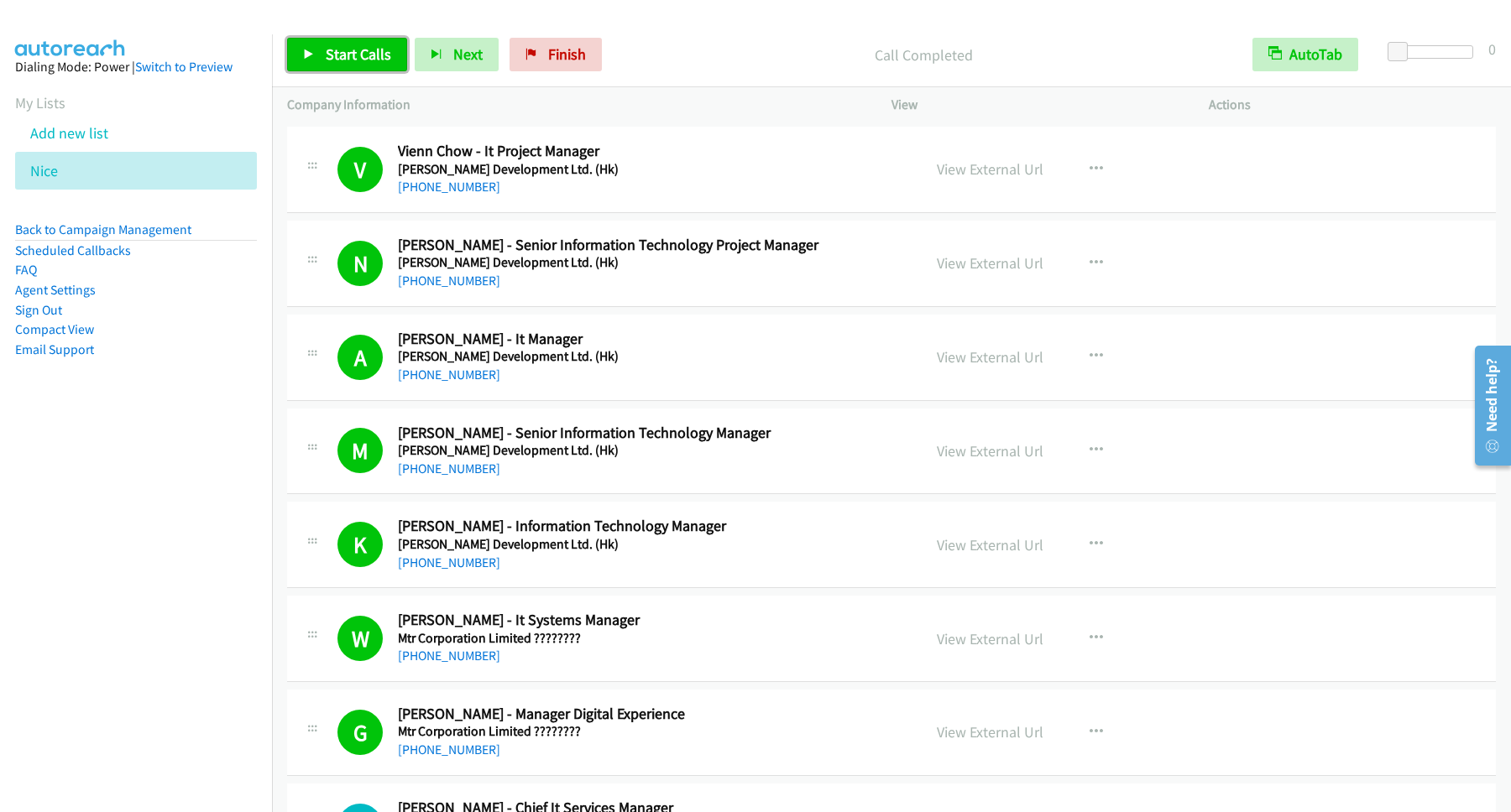
click at [364, 50] on span "Start Calls" at bounding box center [359, 54] width 66 height 20
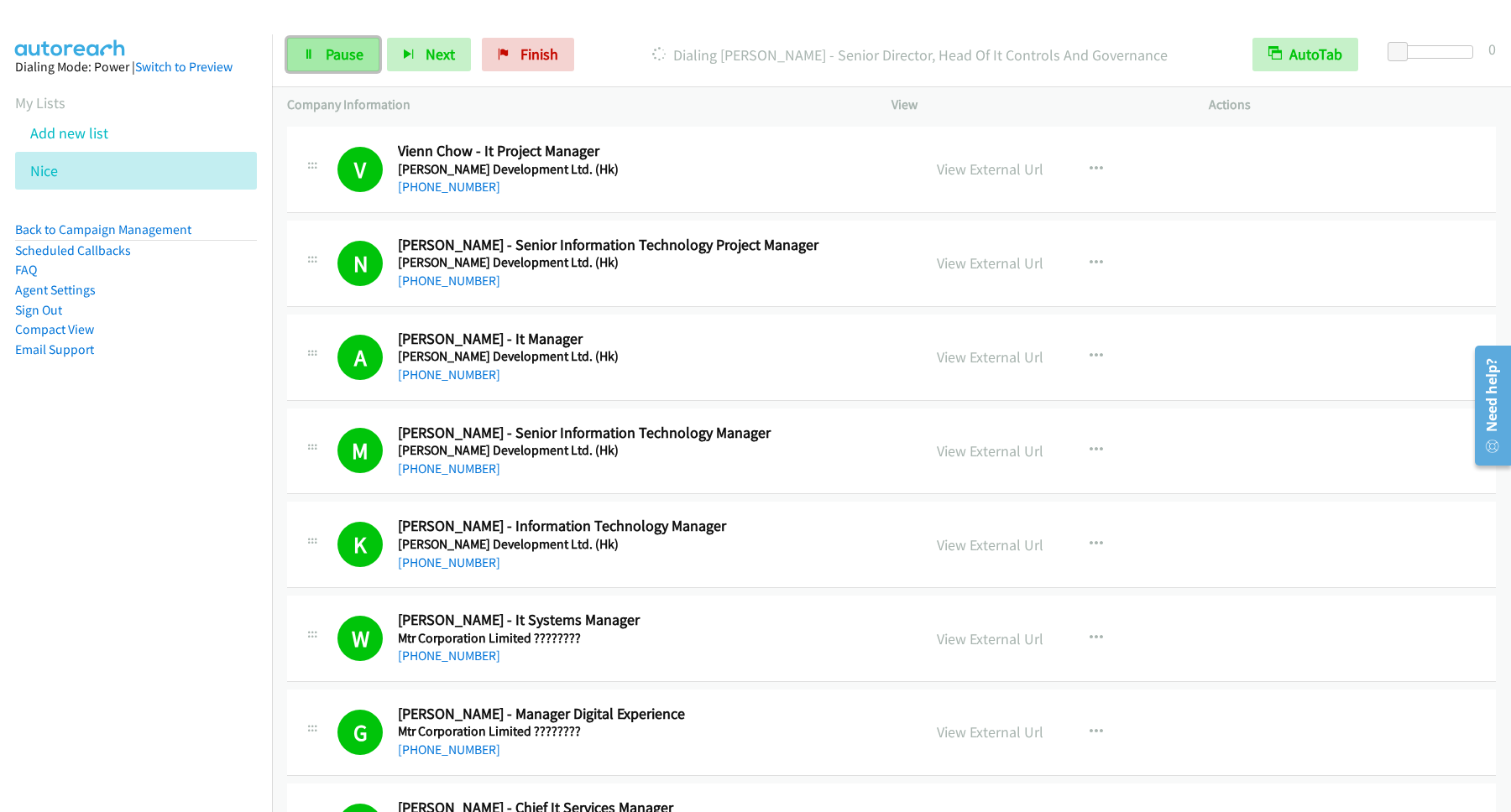
click at [357, 42] on link "Pause" at bounding box center [333, 55] width 92 height 34
click at [377, 53] on span "Start Calls" at bounding box center [359, 54] width 66 height 20
click at [211, 500] on nav "Dialing Mode: Power | Switch to Preview My Lists Add new list [GEOGRAPHIC_DATA]…" at bounding box center [137, 440] width 273 height 812
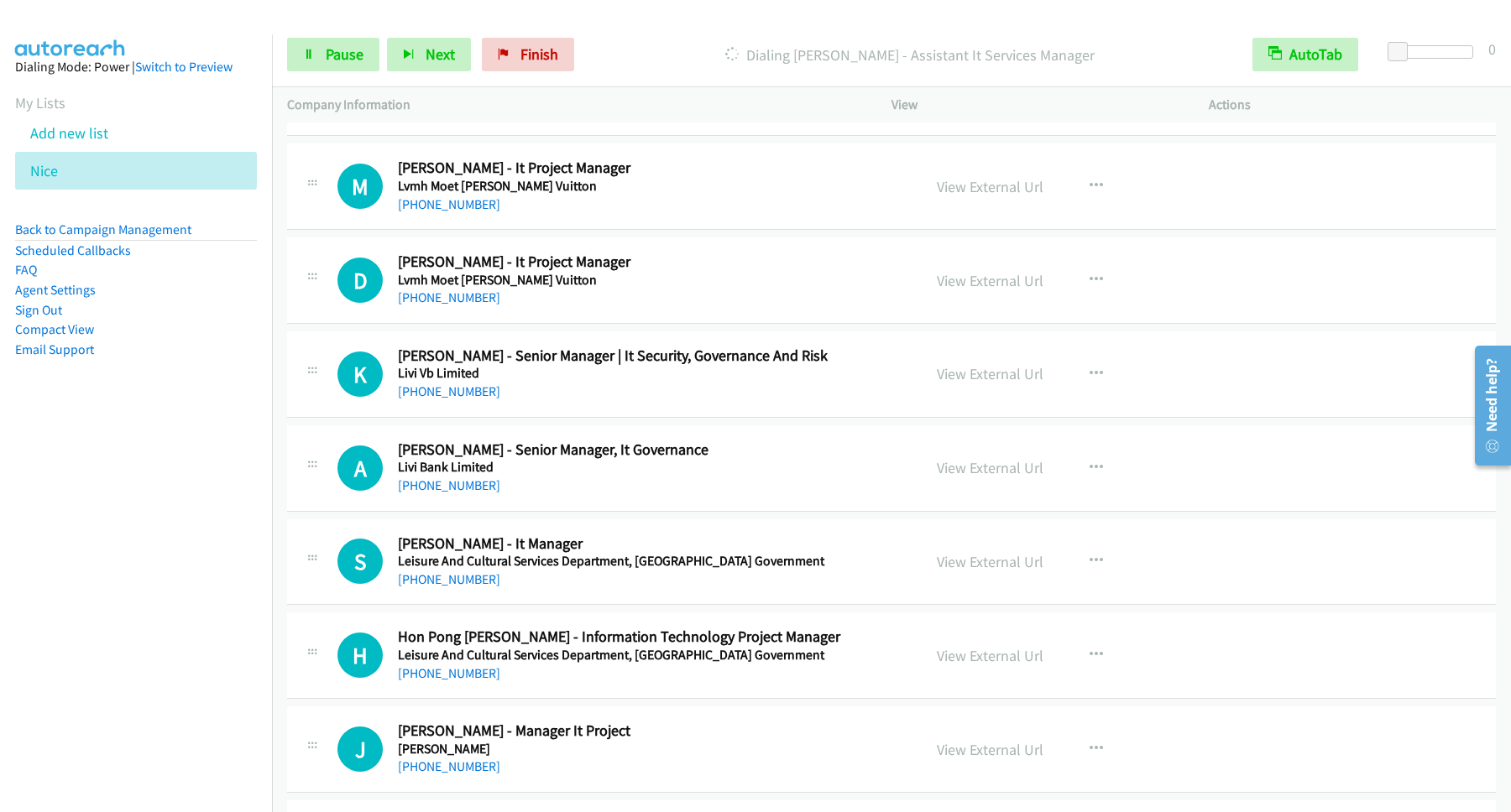
scroll to position [15173, 0]
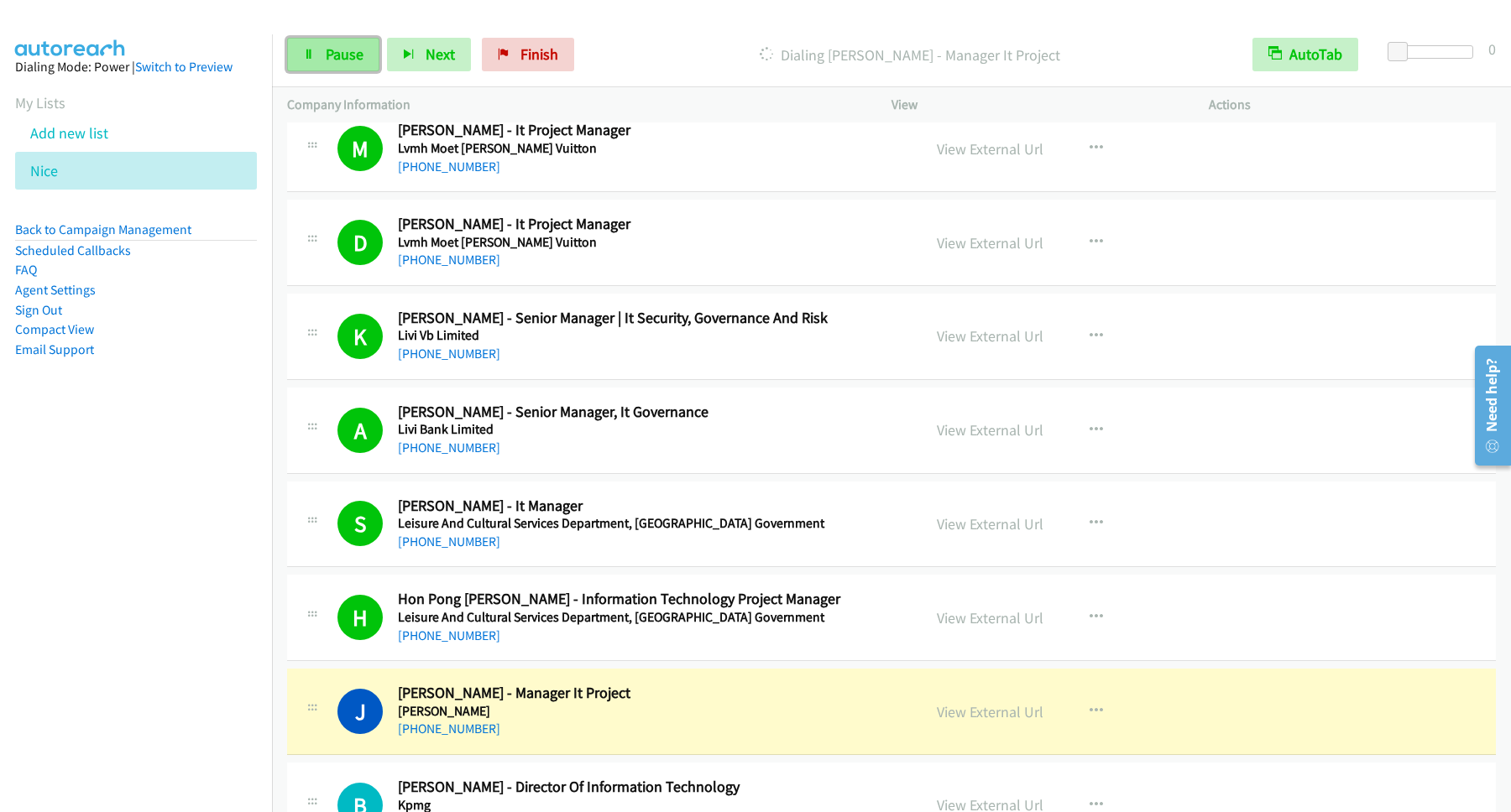
click at [320, 55] on link "Pause" at bounding box center [333, 55] width 92 height 34
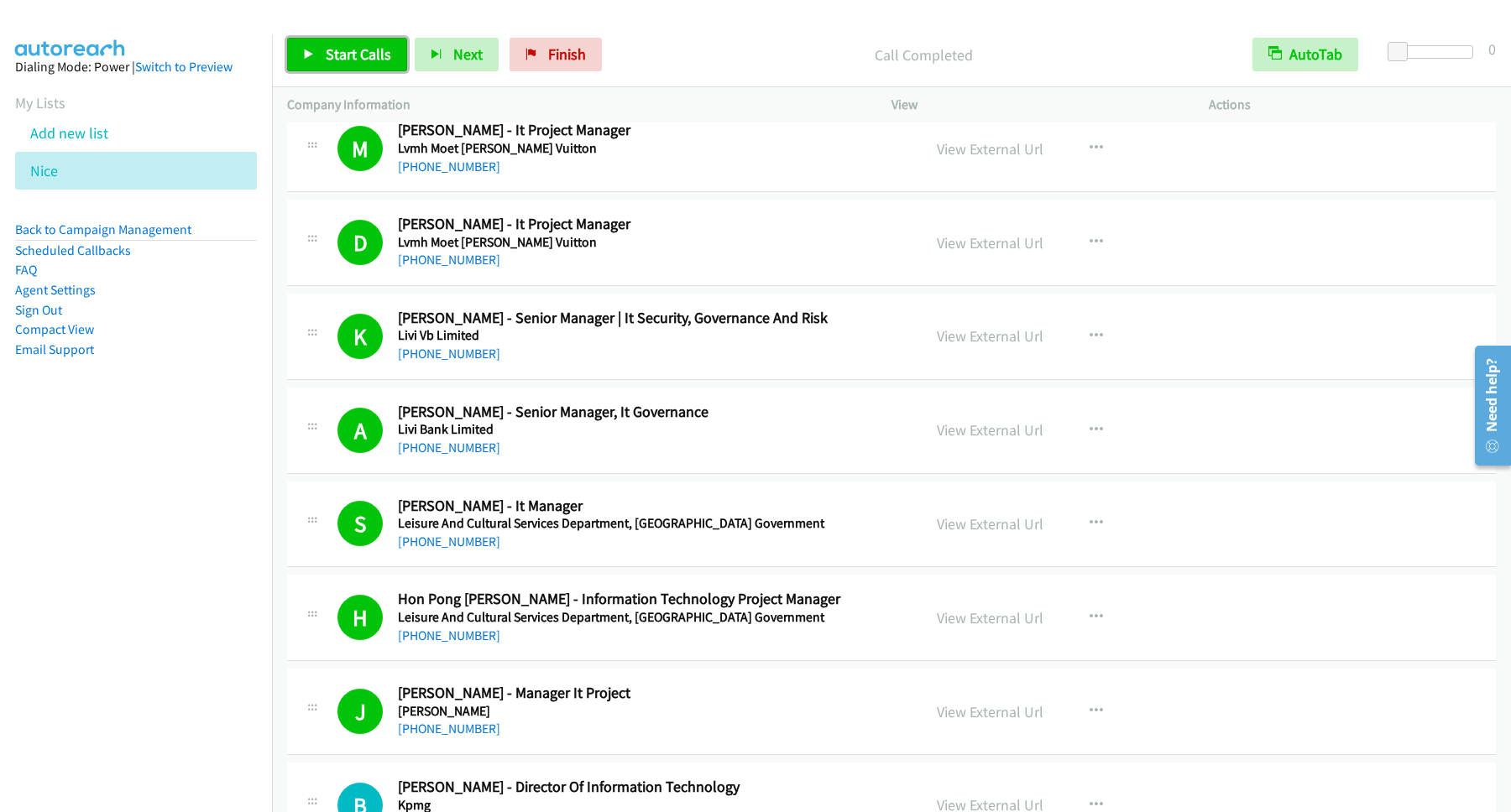
click at [381, 62] on span "Start Calls" at bounding box center [359, 54] width 66 height 20
click at [360, 59] on span "Pause" at bounding box center [345, 54] width 38 height 20
click at [370, 61] on span "Start Calls" at bounding box center [359, 54] width 66 height 20
click at [330, 58] on span "Pause" at bounding box center [345, 54] width 38 height 20
click at [436, 47] on button "Next" at bounding box center [456, 55] width 84 height 34
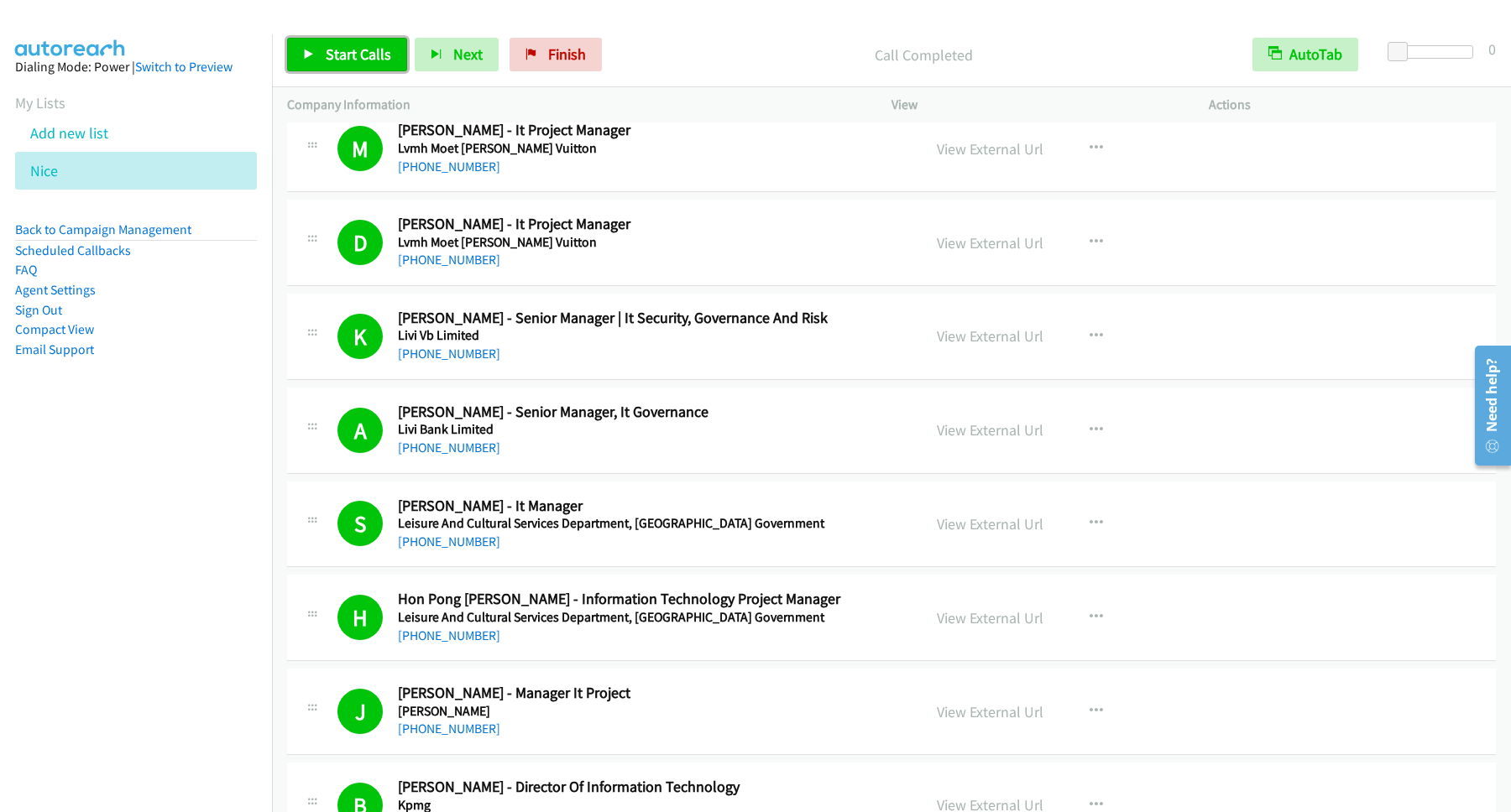
click at [364, 47] on span "Start Calls" at bounding box center [359, 54] width 66 height 20
click at [670, 66] on p "[PERSON_NAME] - Assistant It Project Manager" at bounding box center [909, 55] width 625 height 23
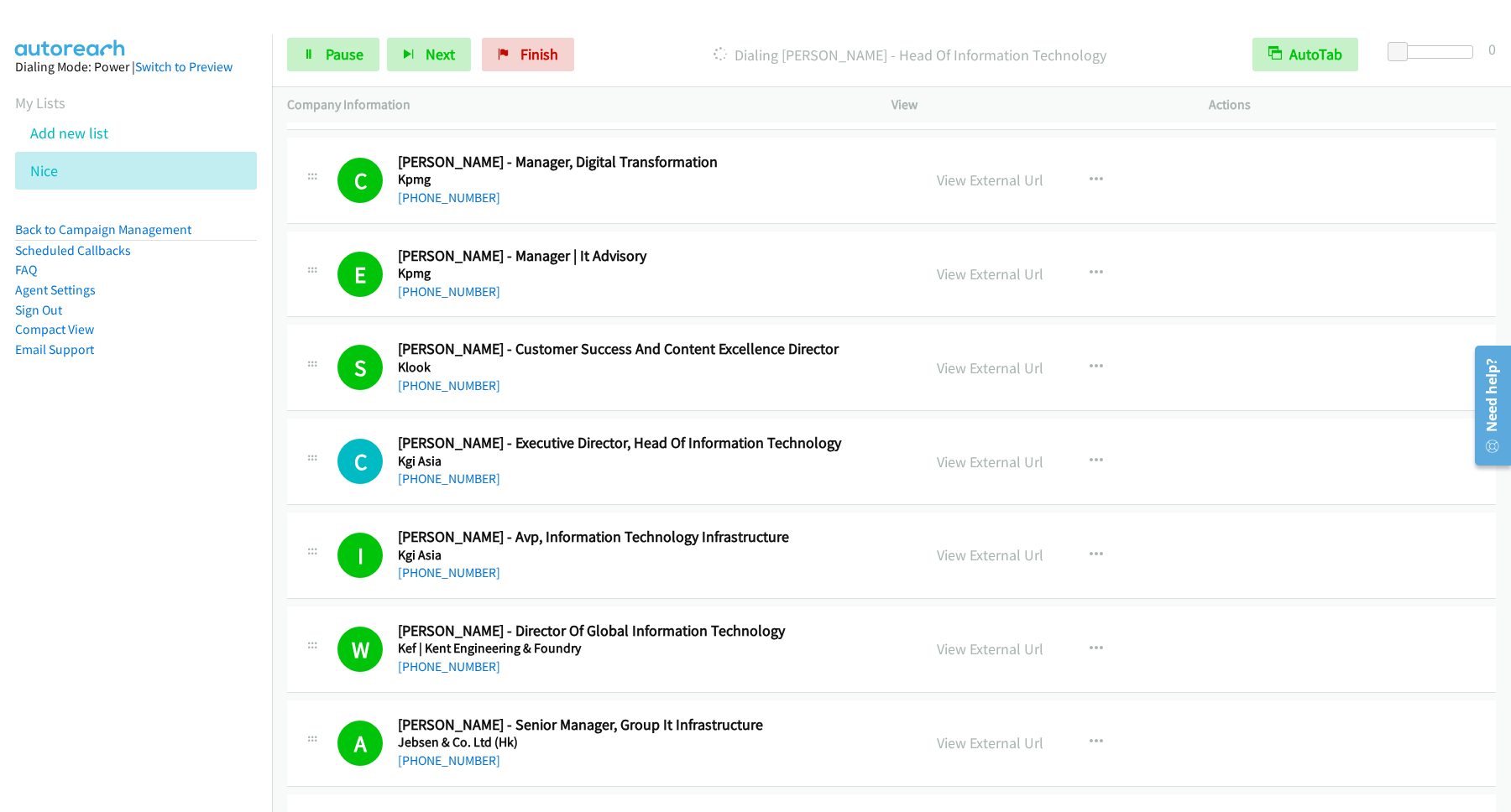
scroll to position [16305, 0]
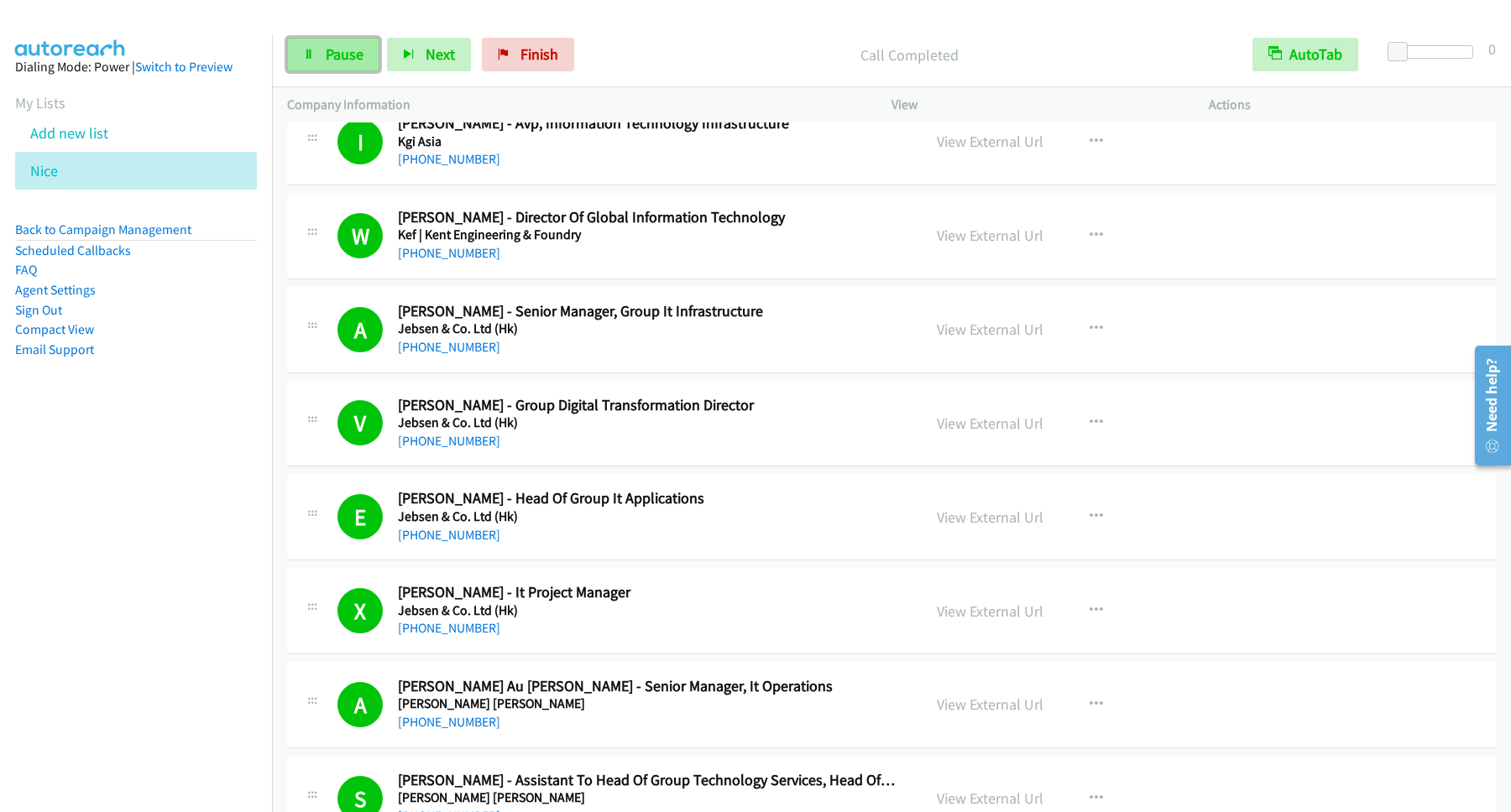
click at [328, 46] on span "Pause" at bounding box center [345, 54] width 38 height 20
